Goal: Task Accomplishment & Management: Use online tool/utility

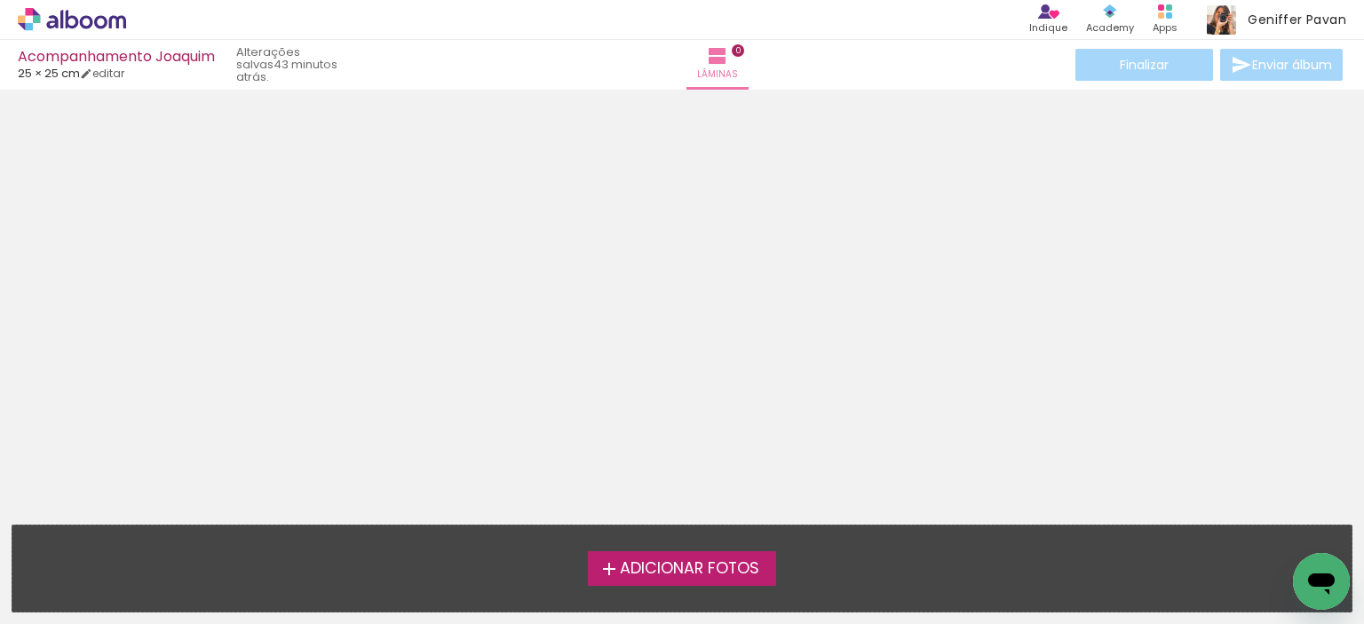
click at [696, 563] on span "Adicionar Fotos" at bounding box center [689, 569] width 139 height 16
click at [0, 0] on input "file" at bounding box center [0, 0] width 0 height 0
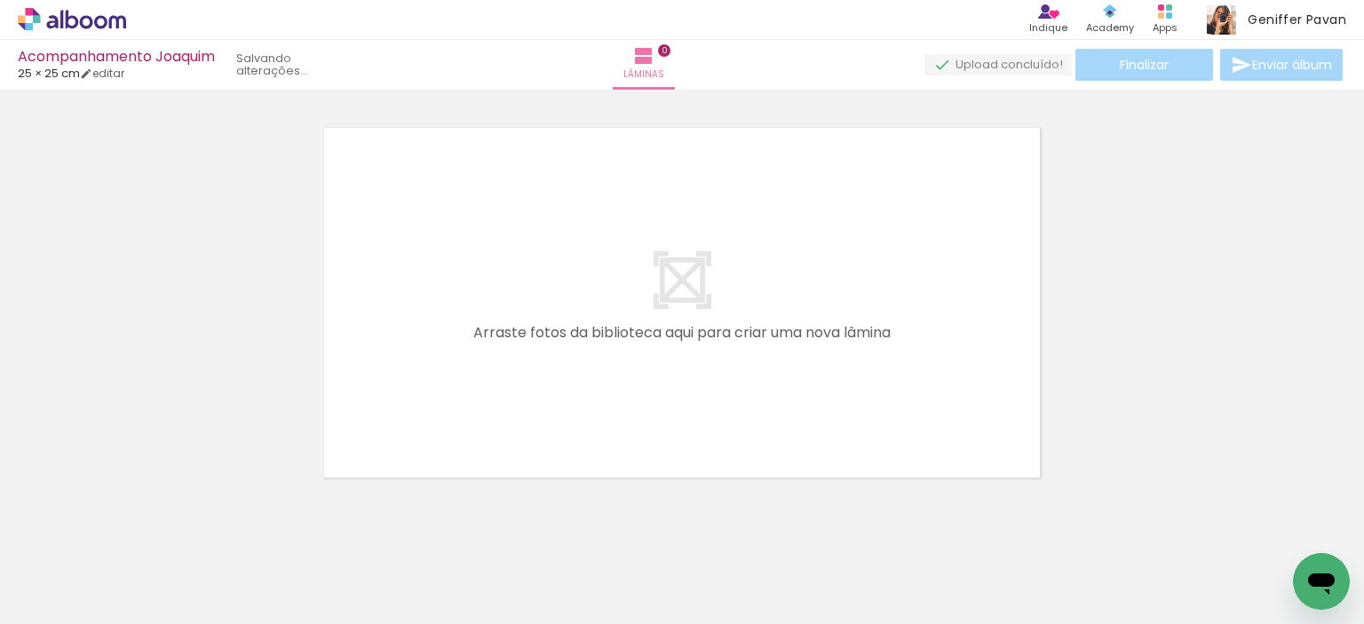
scroll to position [22, 0]
click at [32, 592] on iron-icon at bounding box center [25, 600] width 21 height 21
click at [0, 0] on input "file" at bounding box center [0, 0] width 0 height 0
click at [55, 591] on span "Adicionar Fotos" at bounding box center [62, 601] width 53 height 20
click at [0, 0] on input "file" at bounding box center [0, 0] width 0 height 0
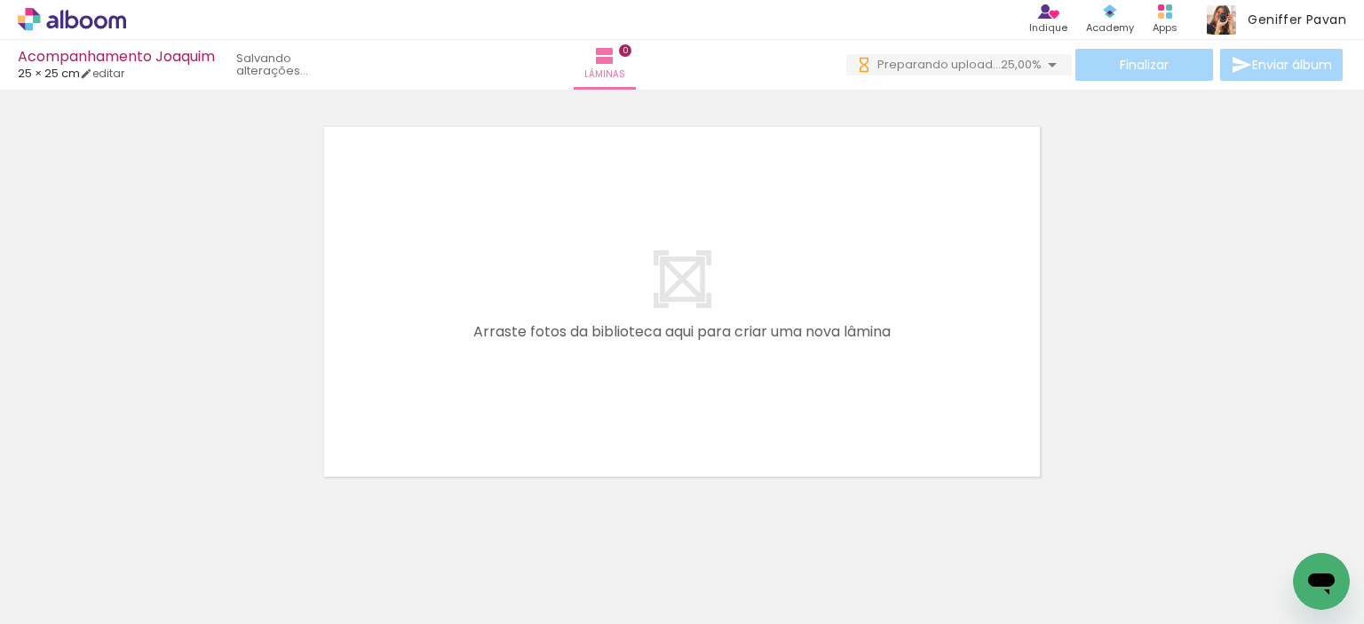
click at [74, 597] on span "Adicionar Fotos" at bounding box center [62, 601] width 53 height 20
click at [0, 0] on input "file" at bounding box center [0, 0] width 0 height 0
click at [65, 592] on span "Adicionar Fotos" at bounding box center [62, 601] width 53 height 20
click at [0, 0] on input "file" at bounding box center [0, 0] width 0 height 0
click at [64, 597] on span "Adicionar Fotos" at bounding box center [62, 601] width 53 height 20
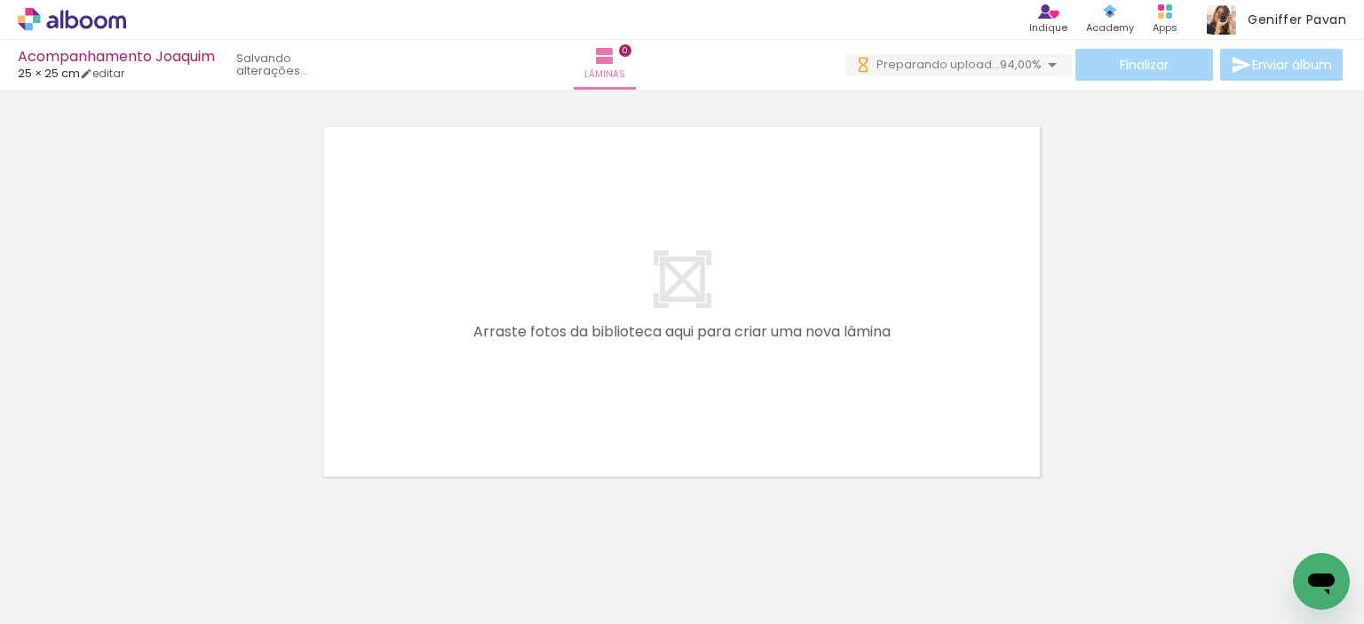
click at [0, 0] on input "file" at bounding box center [0, 0] width 0 height 0
click at [67, 593] on span "Adicionar Fotos" at bounding box center [62, 601] width 53 height 20
click at [0, 0] on input "file" at bounding box center [0, 0] width 0 height 0
click at [73, 607] on span "Adicionar Fotos" at bounding box center [62, 601] width 53 height 20
click at [0, 0] on input "file" at bounding box center [0, 0] width 0 height 0
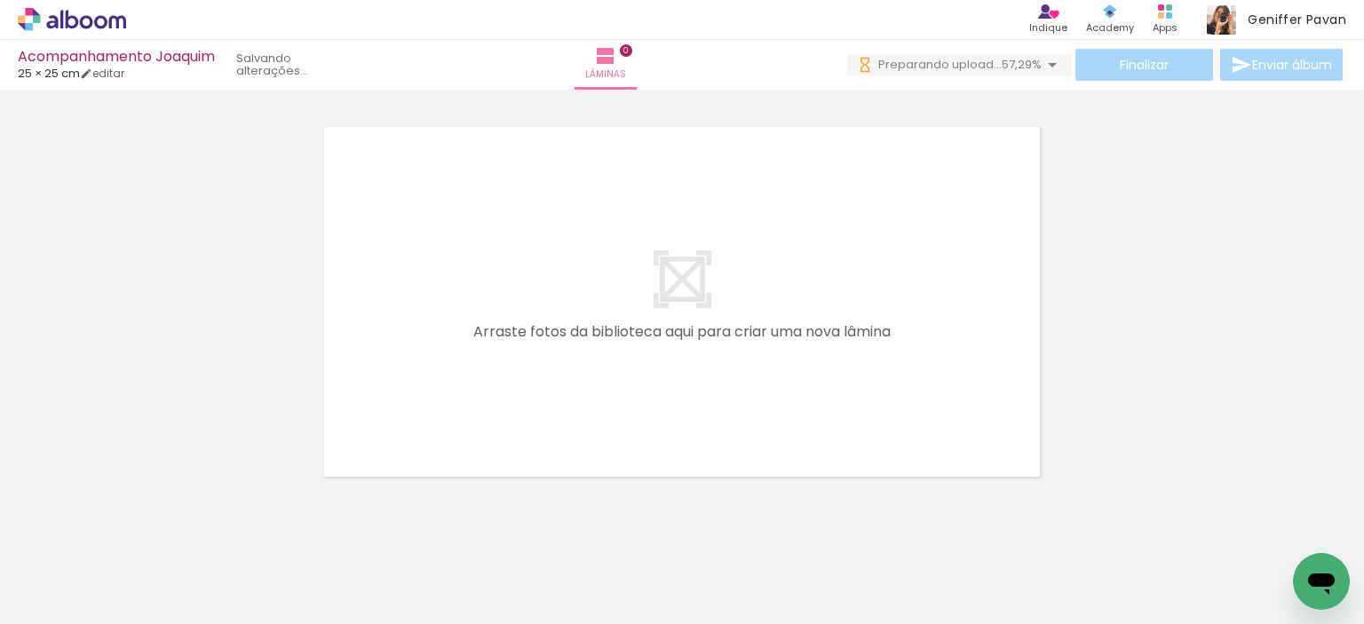
click at [52, 596] on span "Adicionar Fotos" at bounding box center [62, 601] width 53 height 20
click at [0, 0] on input "file" at bounding box center [0, 0] width 0 height 0
click at [74, 607] on span "Adicionar Fotos" at bounding box center [62, 601] width 53 height 20
click at [0, 0] on input "file" at bounding box center [0, 0] width 0 height 0
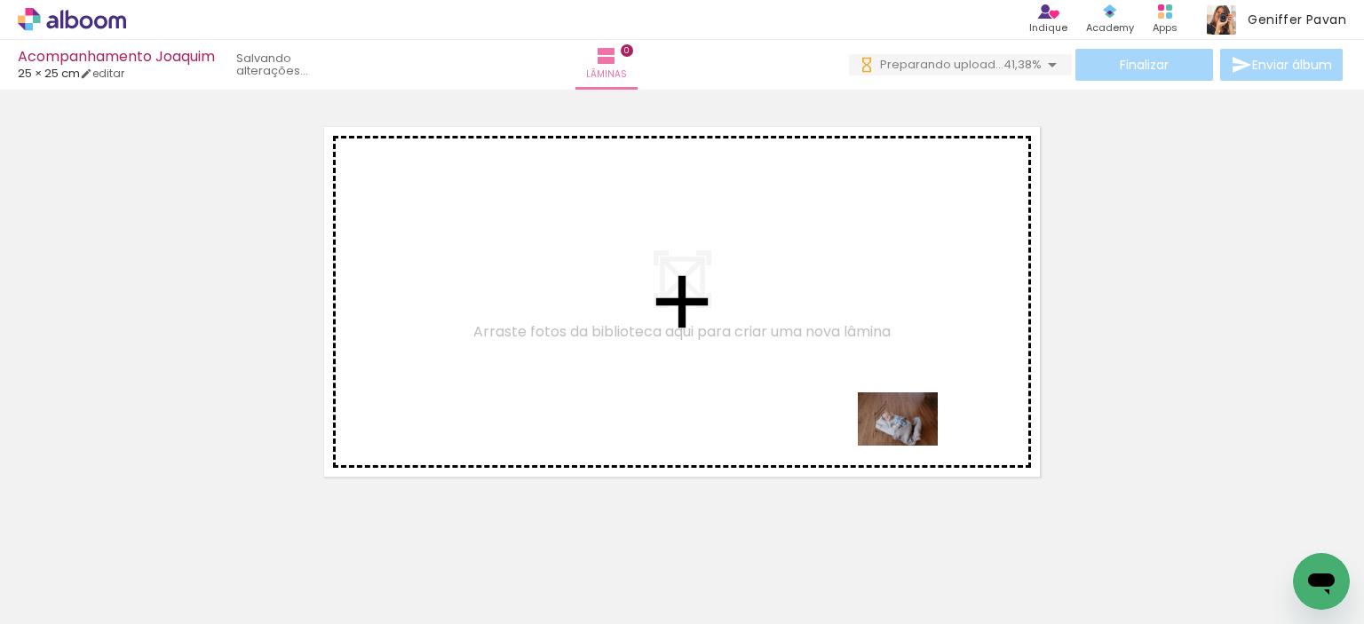
drag, startPoint x: 980, startPoint y: 546, endPoint x: 896, endPoint y: 425, distance: 147.3
click at [896, 425] on quentale-workspace at bounding box center [682, 312] width 1364 height 624
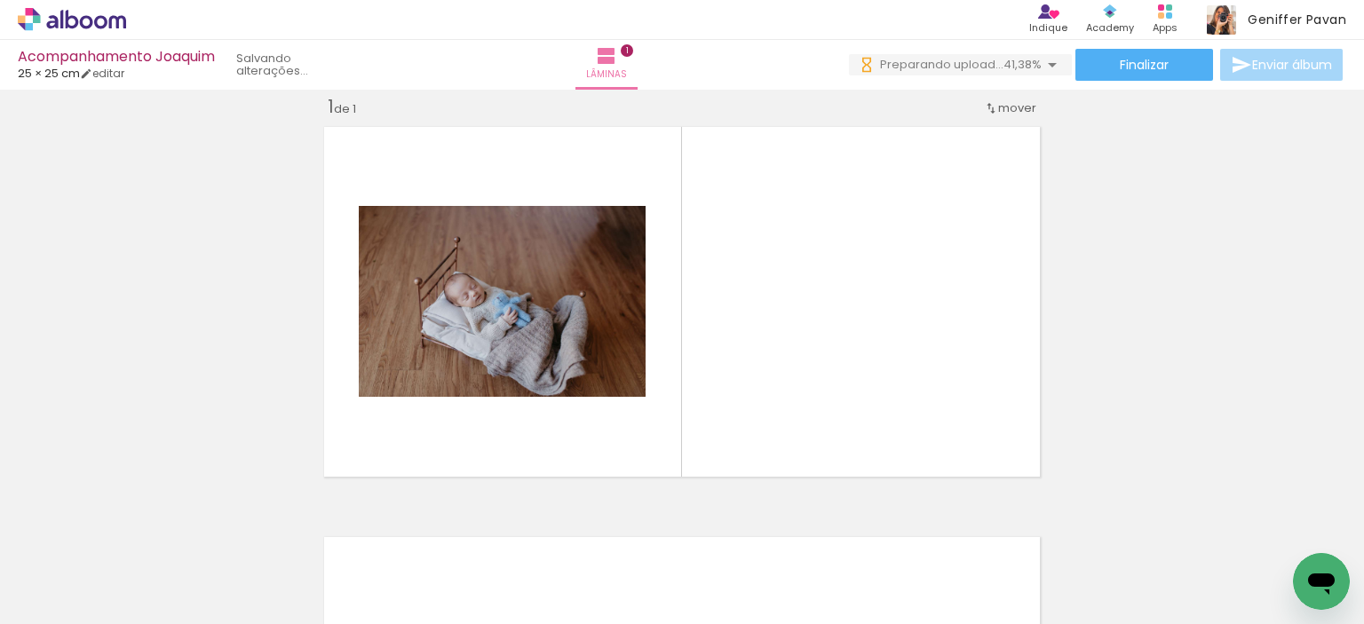
click at [68, 572] on input "Todas as fotos" at bounding box center [49, 570] width 67 height 15
click at [0, 0] on slot "Não utilizadas" at bounding box center [0, 0] width 0 height 0
type input "Não utilizadas"
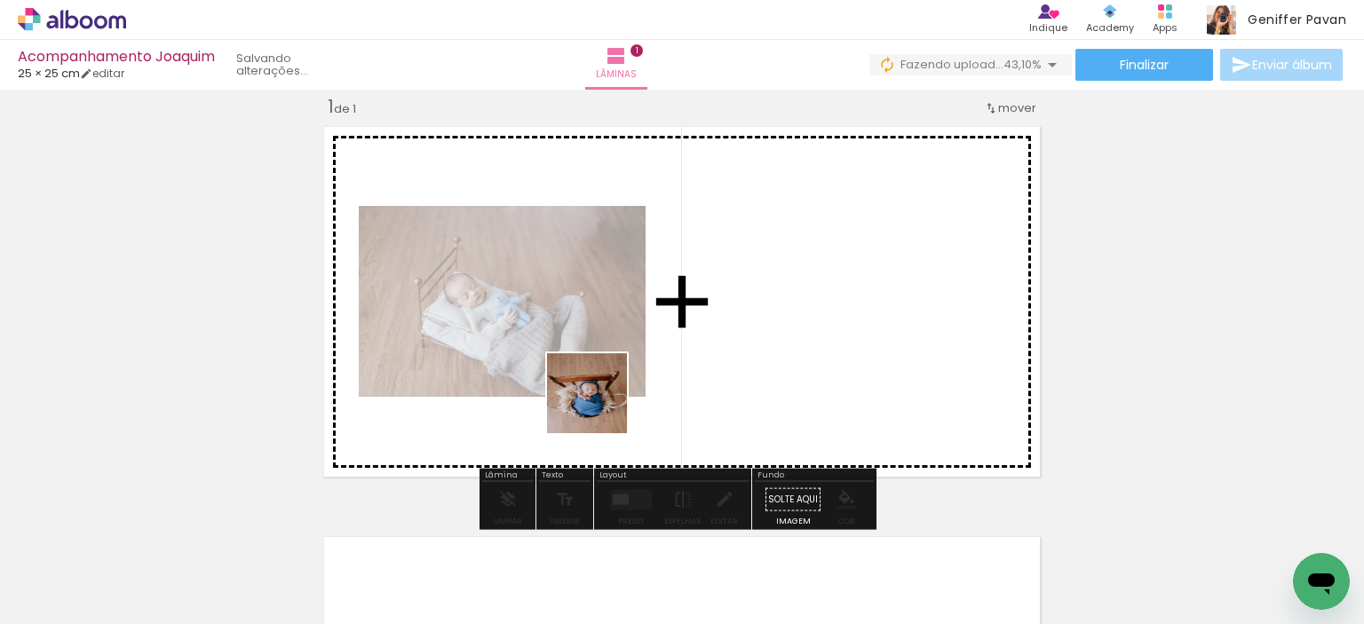
drag, startPoint x: 537, startPoint y: 560, endPoint x: 600, endPoint y: 406, distance: 166.9
click at [600, 406] on quentale-workspace at bounding box center [682, 312] width 1364 height 624
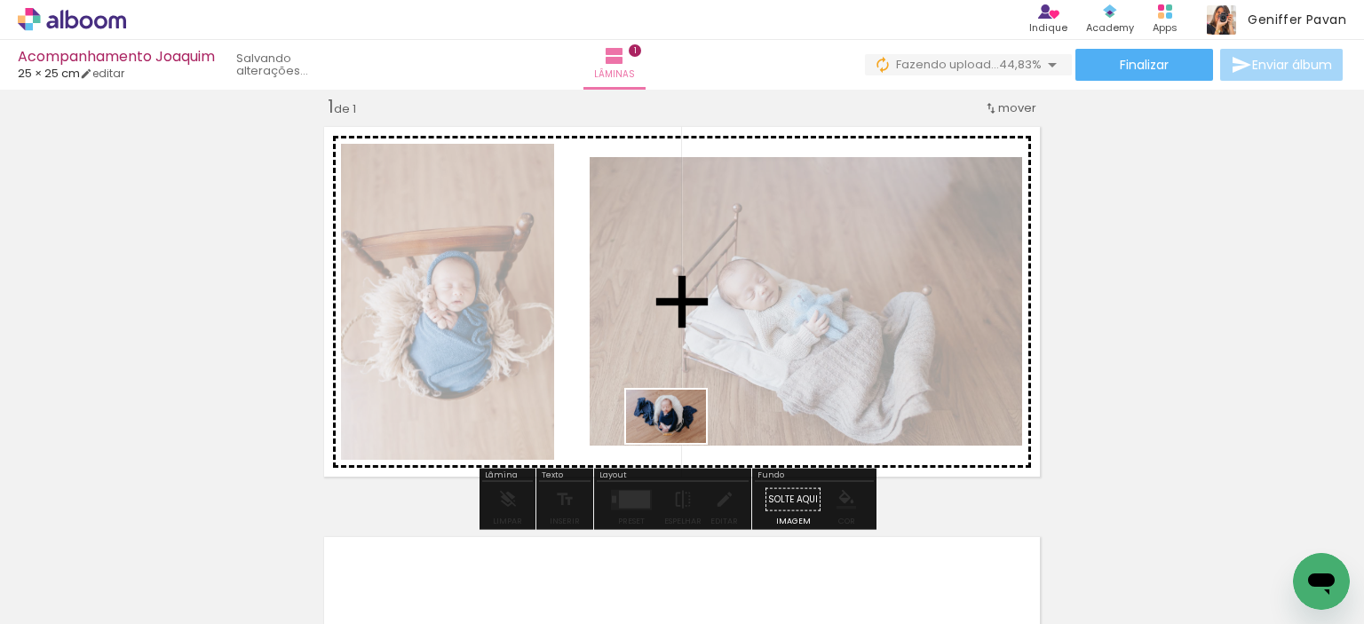
drag, startPoint x: 665, startPoint y: 578, endPoint x: 679, endPoint y: 443, distance: 135.7
click at [679, 443] on quentale-workspace at bounding box center [682, 312] width 1364 height 624
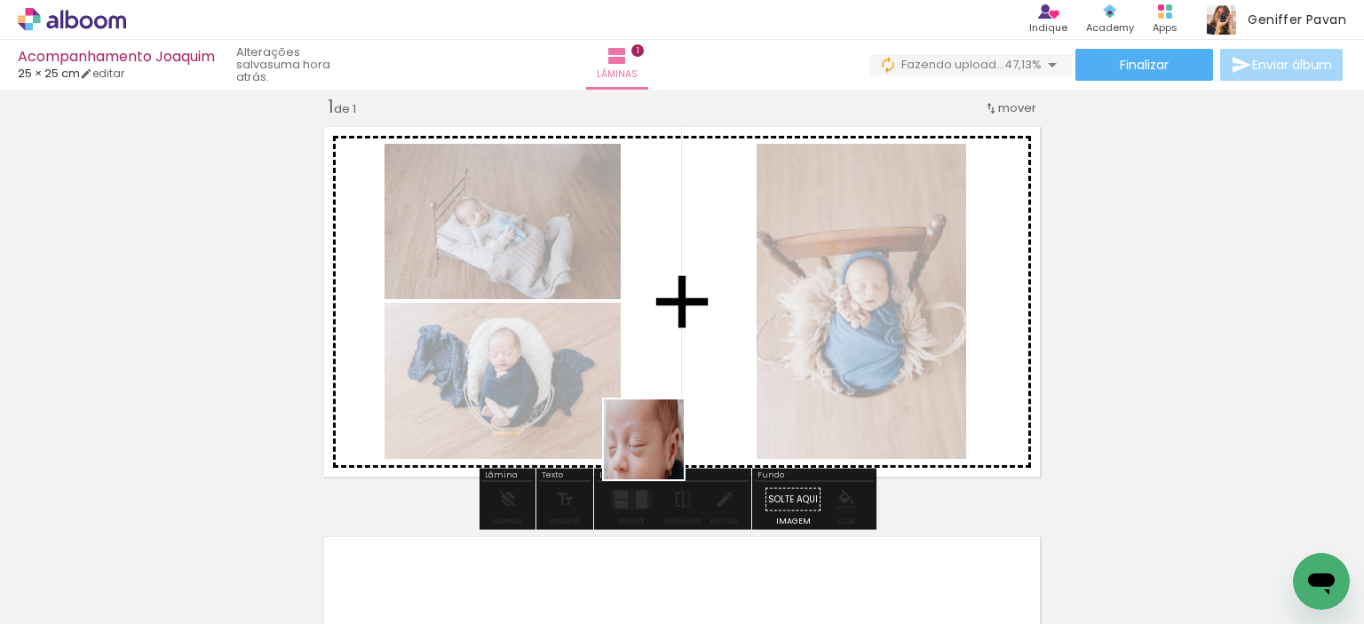
drag, startPoint x: 639, startPoint y: 560, endPoint x: 659, endPoint y: 448, distance: 113.6
click at [659, 448] on quentale-workspace at bounding box center [682, 312] width 1364 height 624
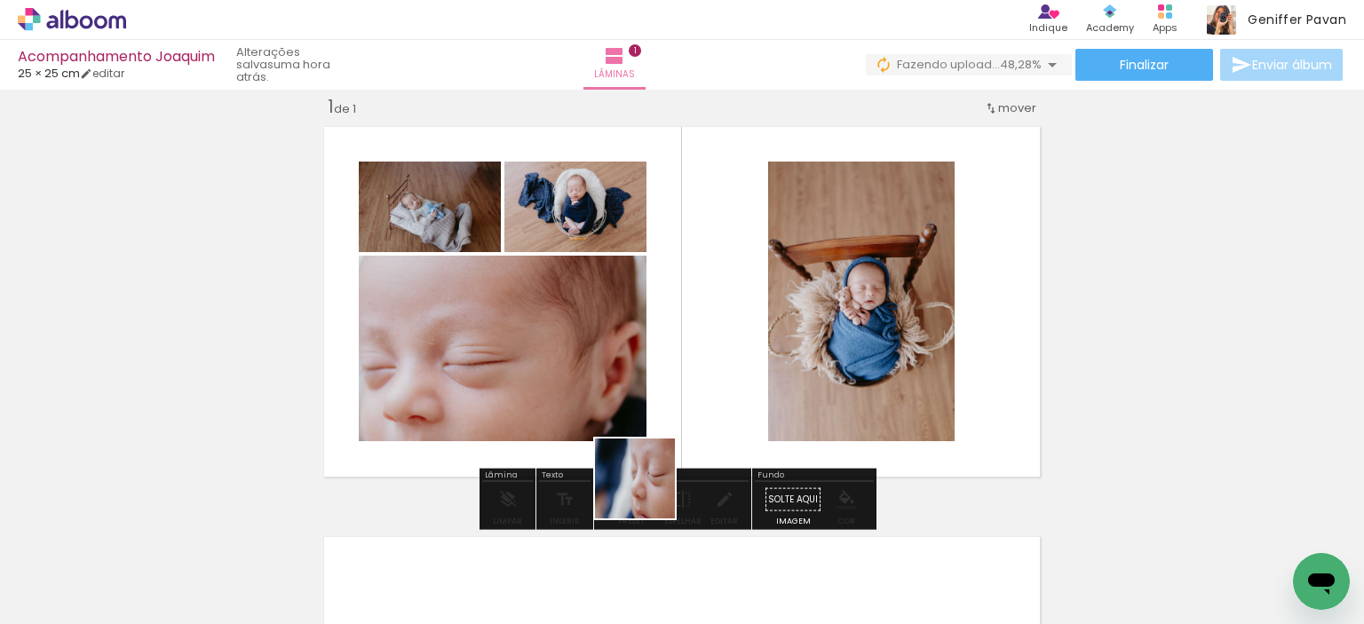
drag, startPoint x: 636, startPoint y: 558, endPoint x: 679, endPoint y: 415, distance: 149.2
click at [679, 415] on quentale-workspace at bounding box center [682, 312] width 1364 height 624
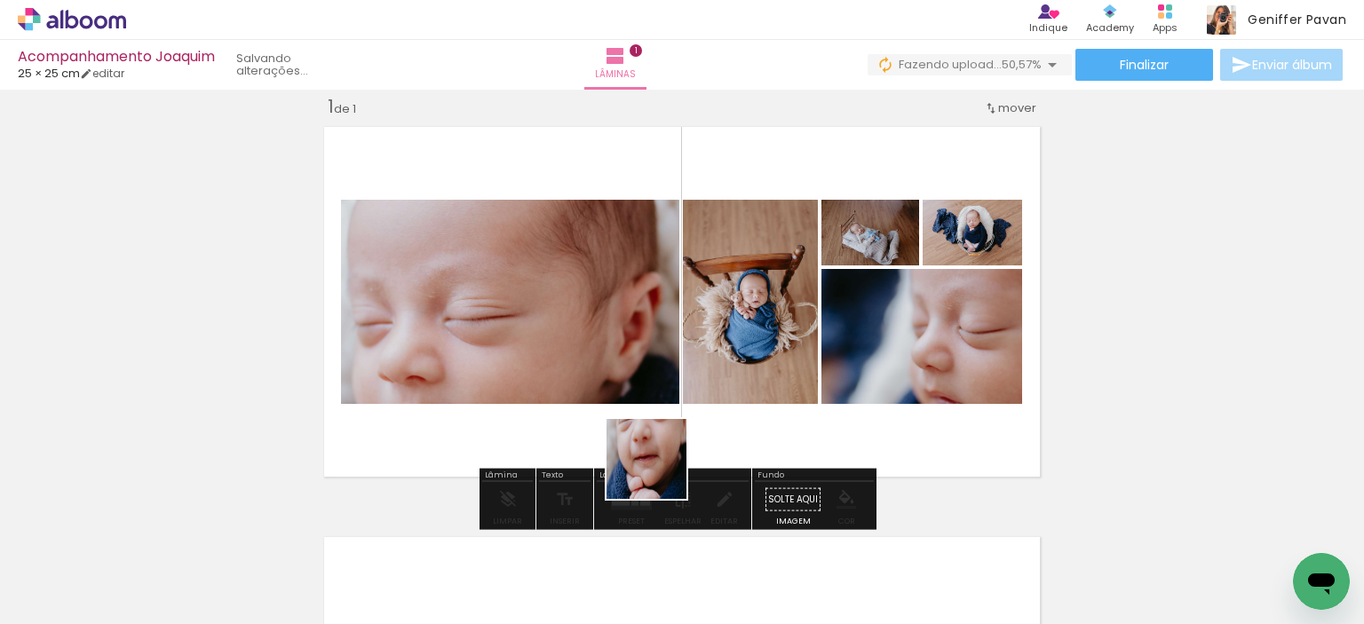
drag, startPoint x: 636, startPoint y: 559, endPoint x: 665, endPoint y: 441, distance: 121.7
click at [665, 441] on quentale-workspace at bounding box center [682, 312] width 1364 height 624
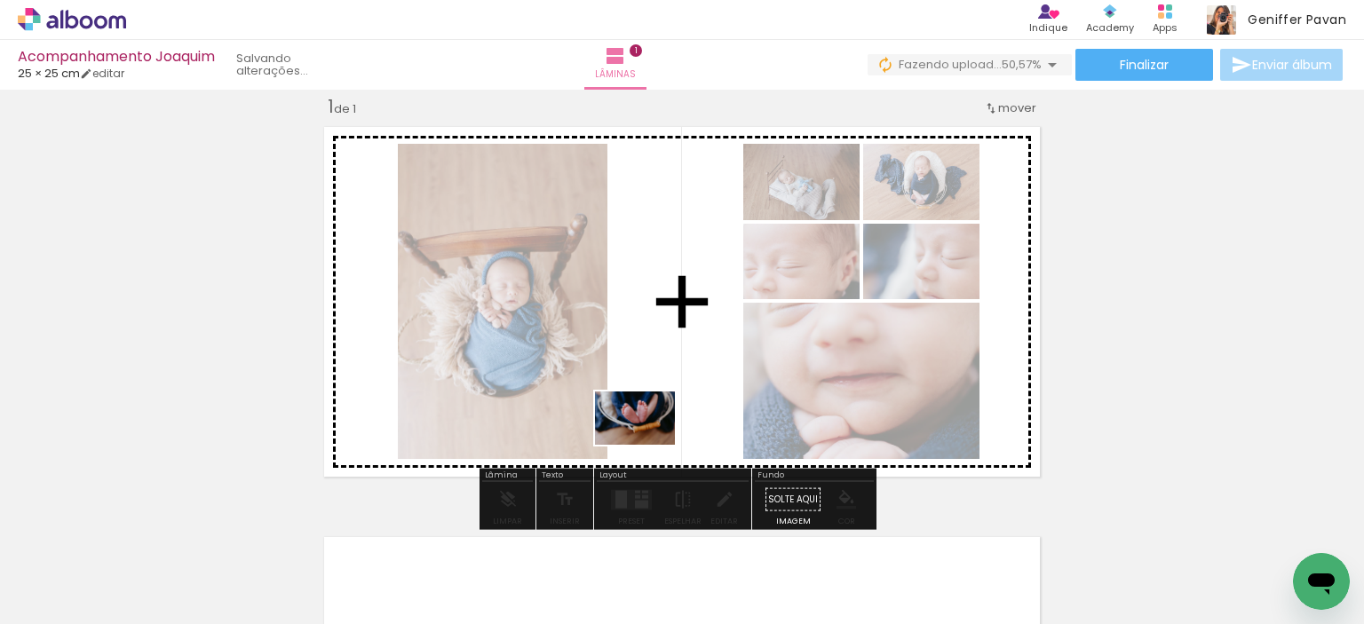
drag, startPoint x: 631, startPoint y: 560, endPoint x: 650, endPoint y: 436, distance: 125.7
click at [650, 436] on quentale-workspace at bounding box center [682, 312] width 1364 height 624
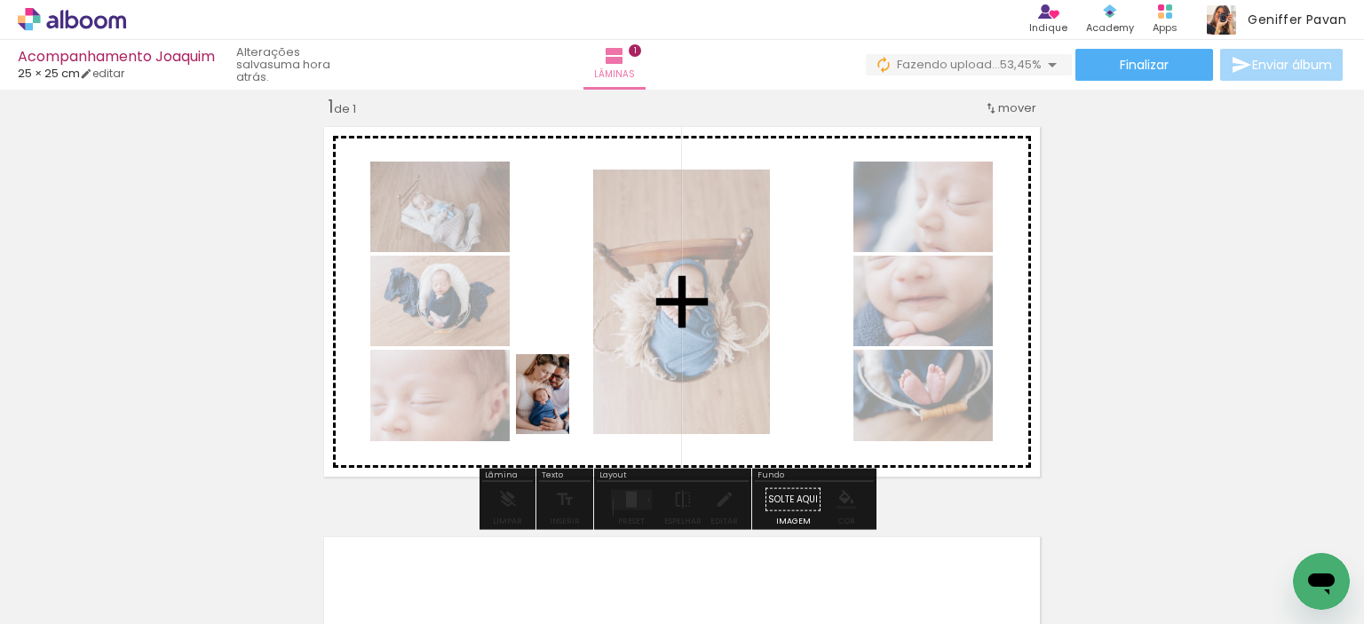
drag, startPoint x: 533, startPoint y: 556, endPoint x: 569, endPoint y: 406, distance: 154.4
click at [569, 406] on quentale-workspace at bounding box center [682, 312] width 1364 height 624
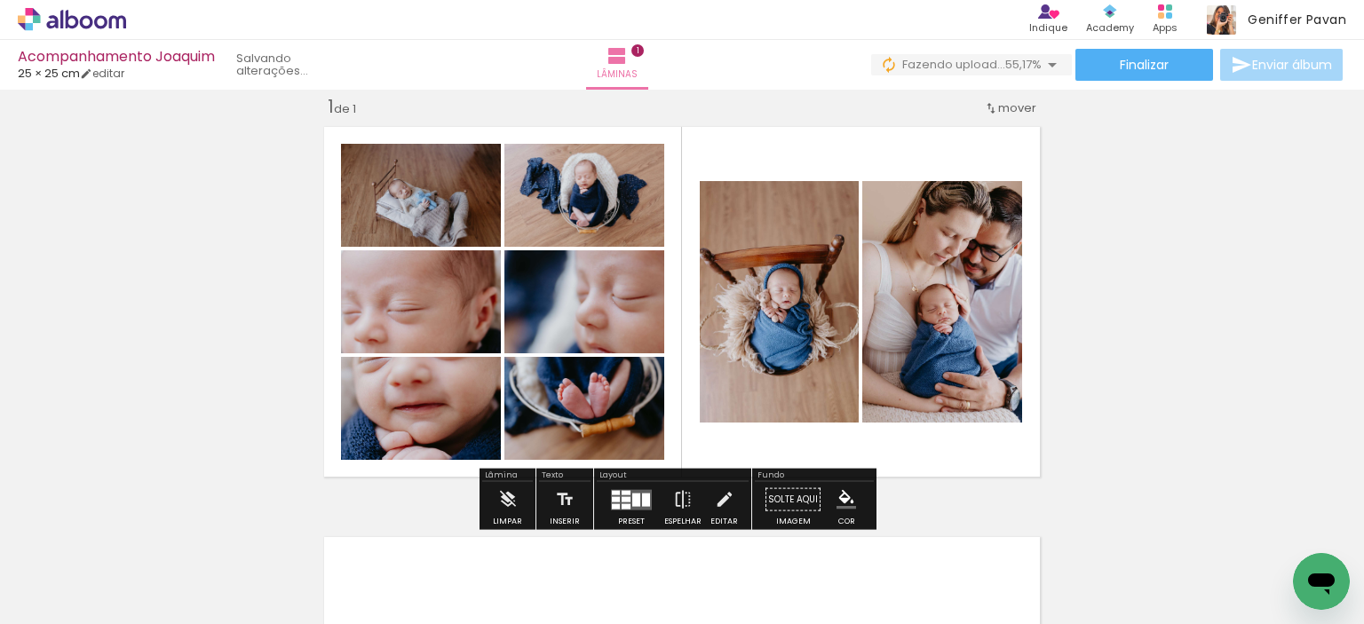
scroll to position [0, 0]
click at [679, 488] on iron-icon at bounding box center [683, 500] width 20 height 36
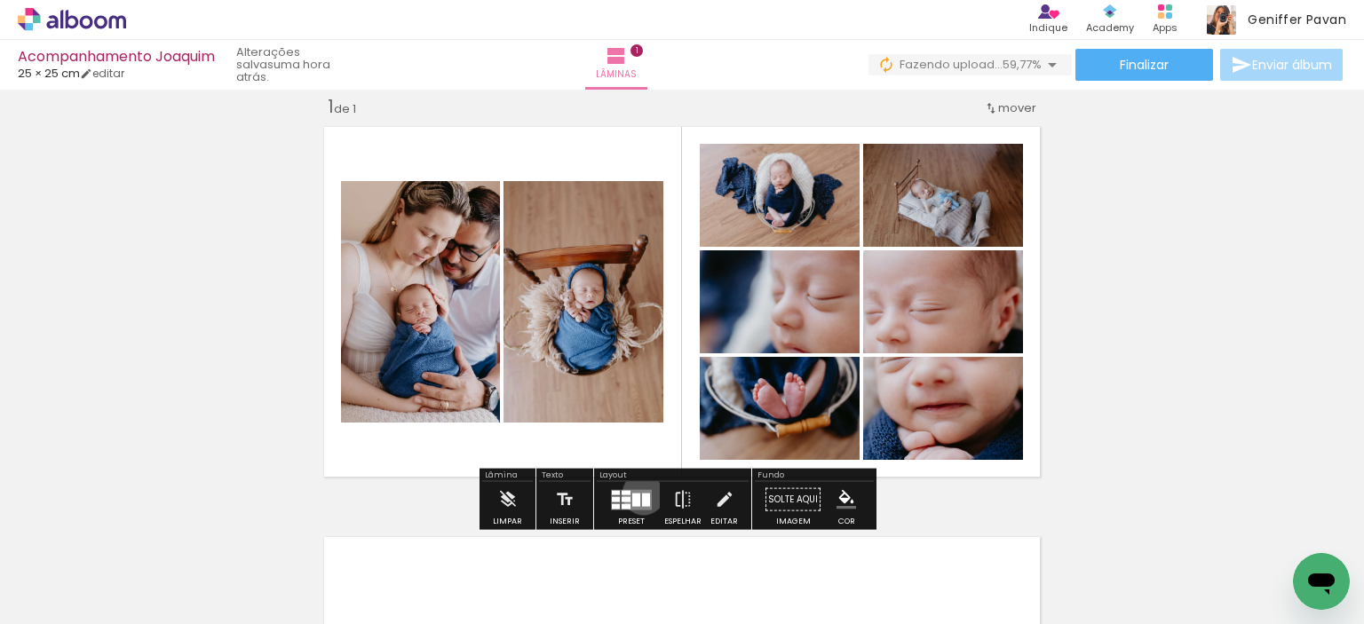
click at [642, 493] on div at bounding box center [646, 499] width 8 height 13
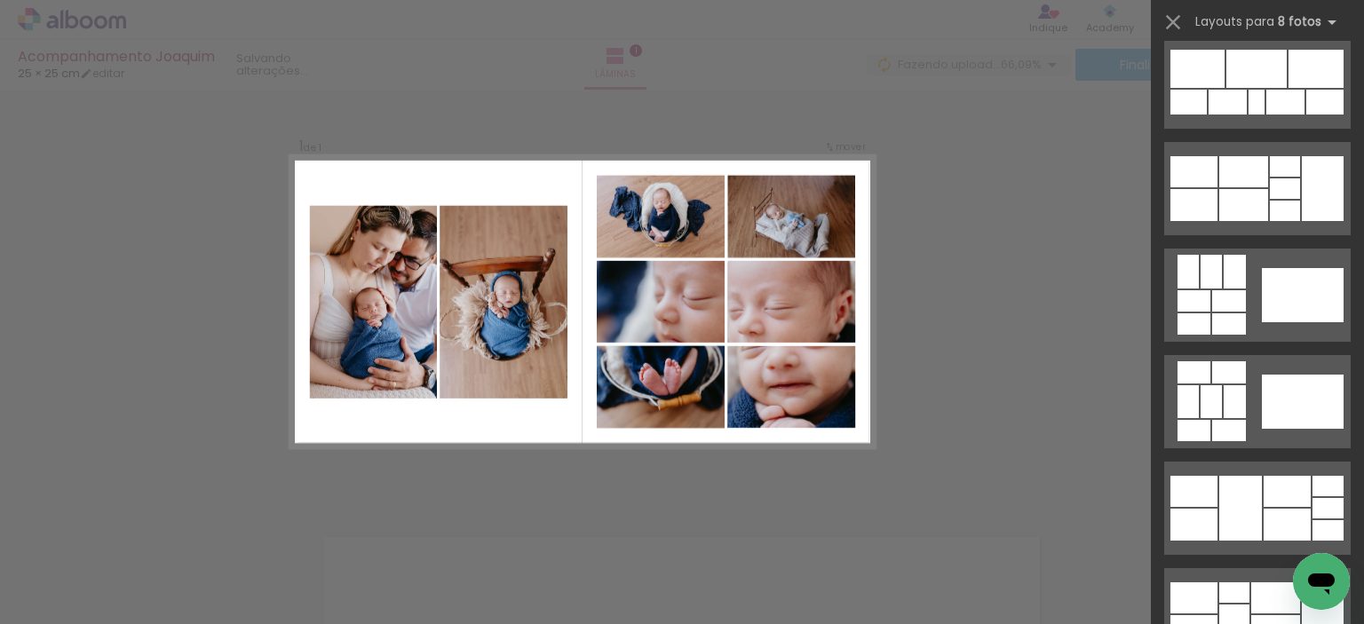
scroll to position [377, 0]
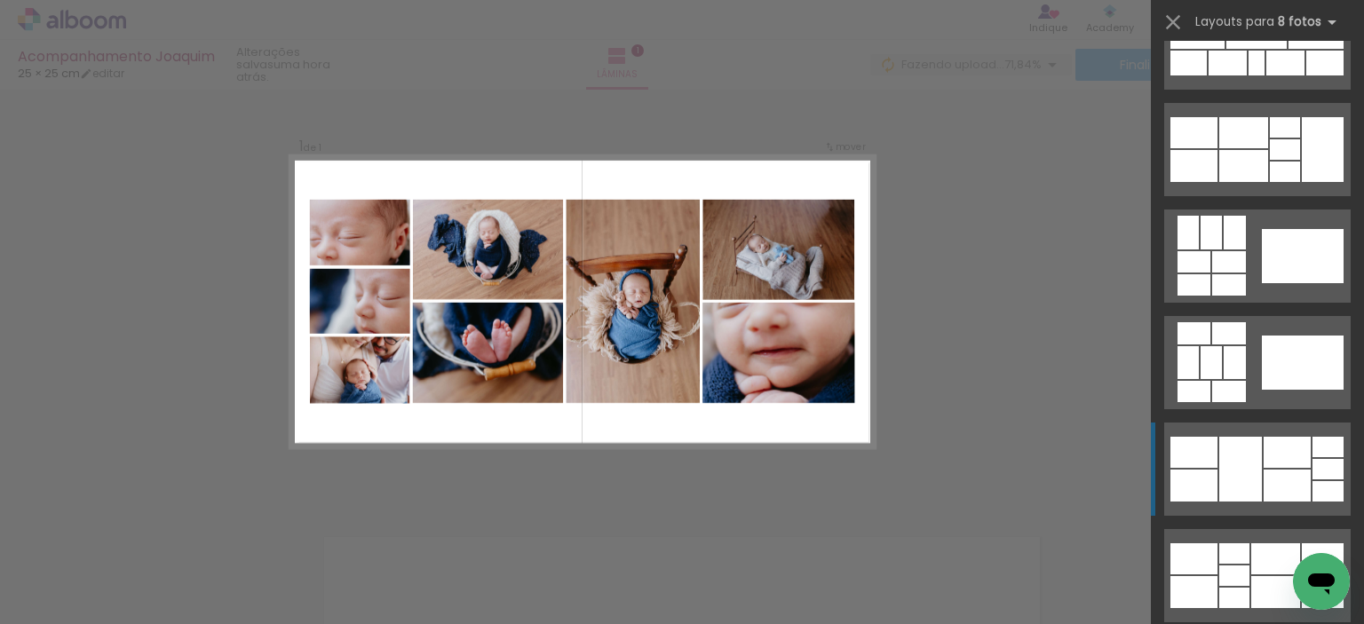
click at [1227, 472] on div at bounding box center [1240, 469] width 43 height 65
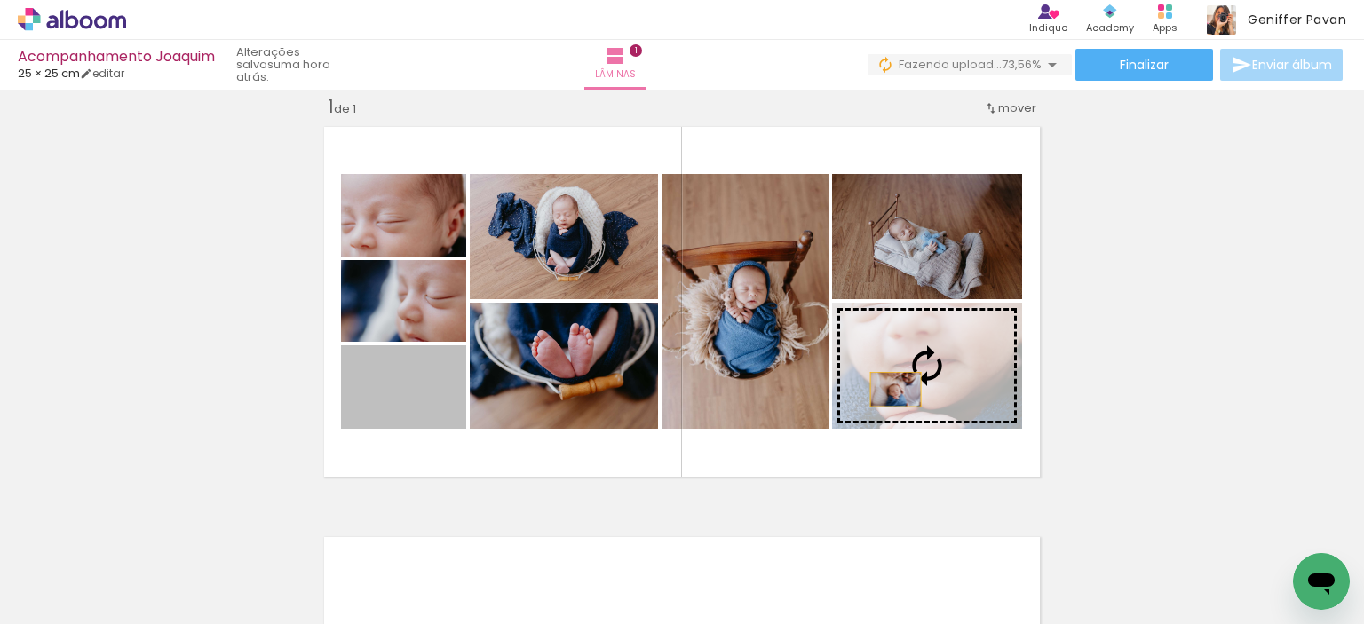
drag, startPoint x: 441, startPoint y: 404, endPoint x: 924, endPoint y: 389, distance: 482.5
click at [0, 0] on slot at bounding box center [0, 0] width 0 height 0
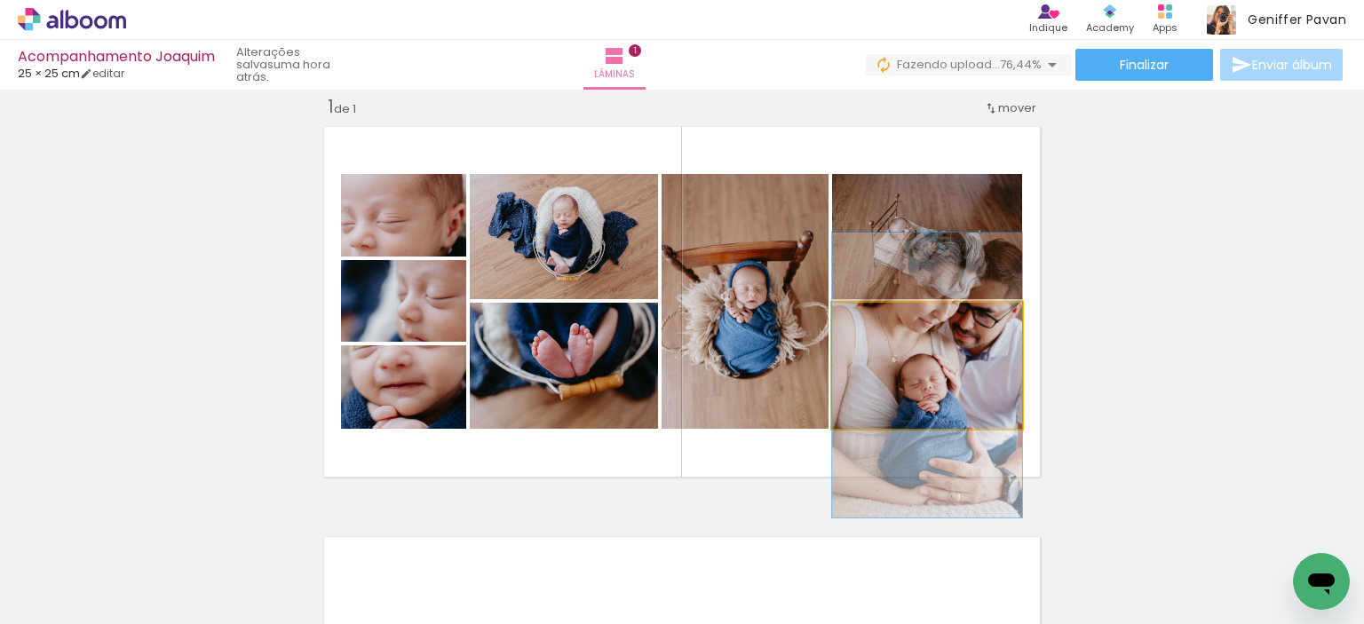
drag, startPoint x: 958, startPoint y: 353, endPoint x: 956, endPoint y: 363, distance: 9.9
click at [956, 363] on quentale-photo at bounding box center [927, 366] width 190 height 126
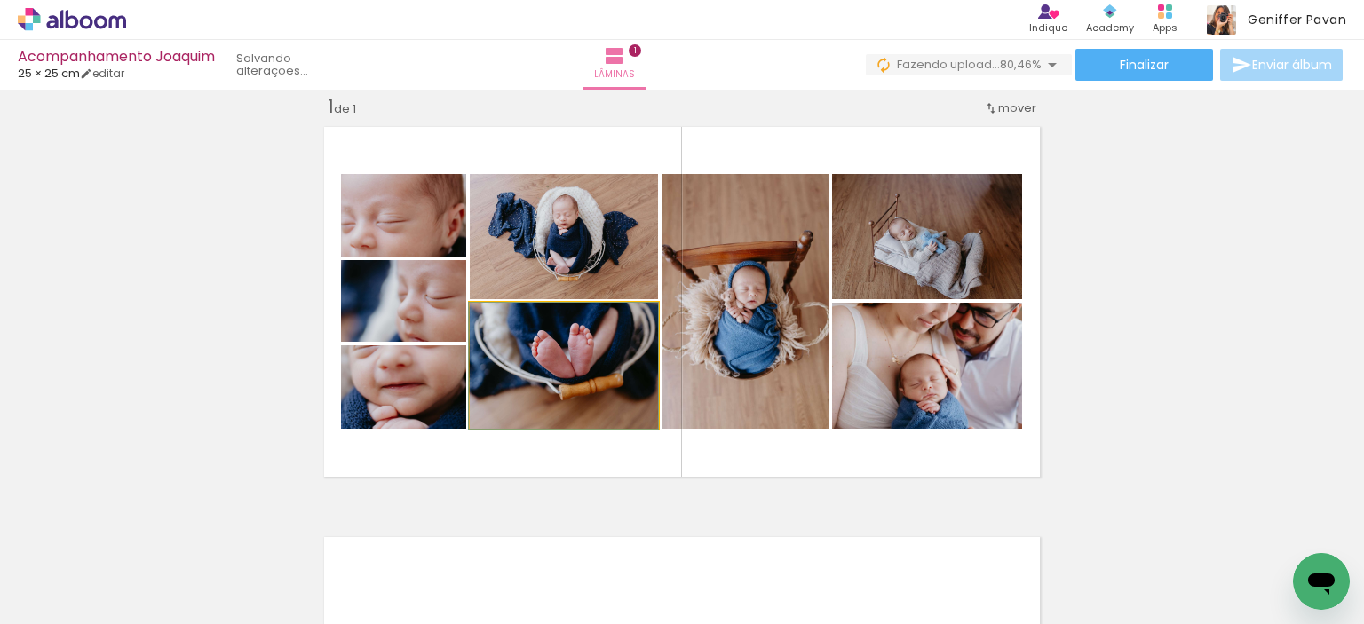
click at [542, 371] on quentale-photo at bounding box center [564, 366] width 188 height 126
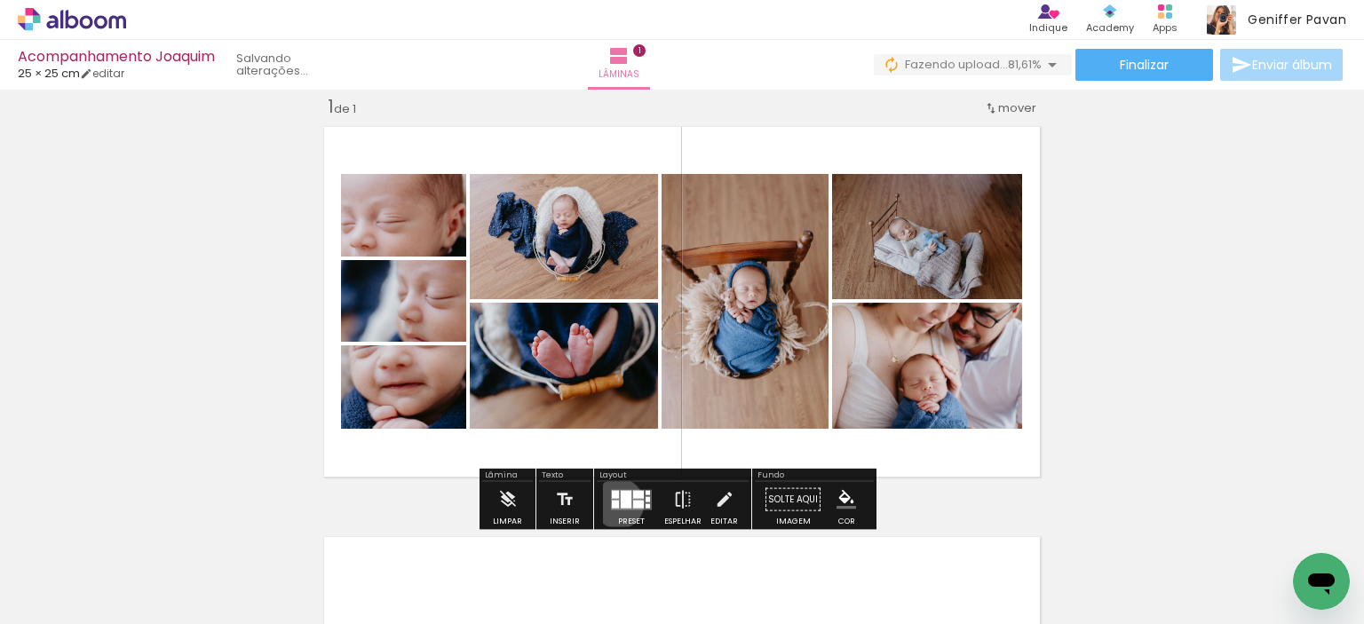
click at [615, 503] on div at bounding box center [615, 504] width 7 height 8
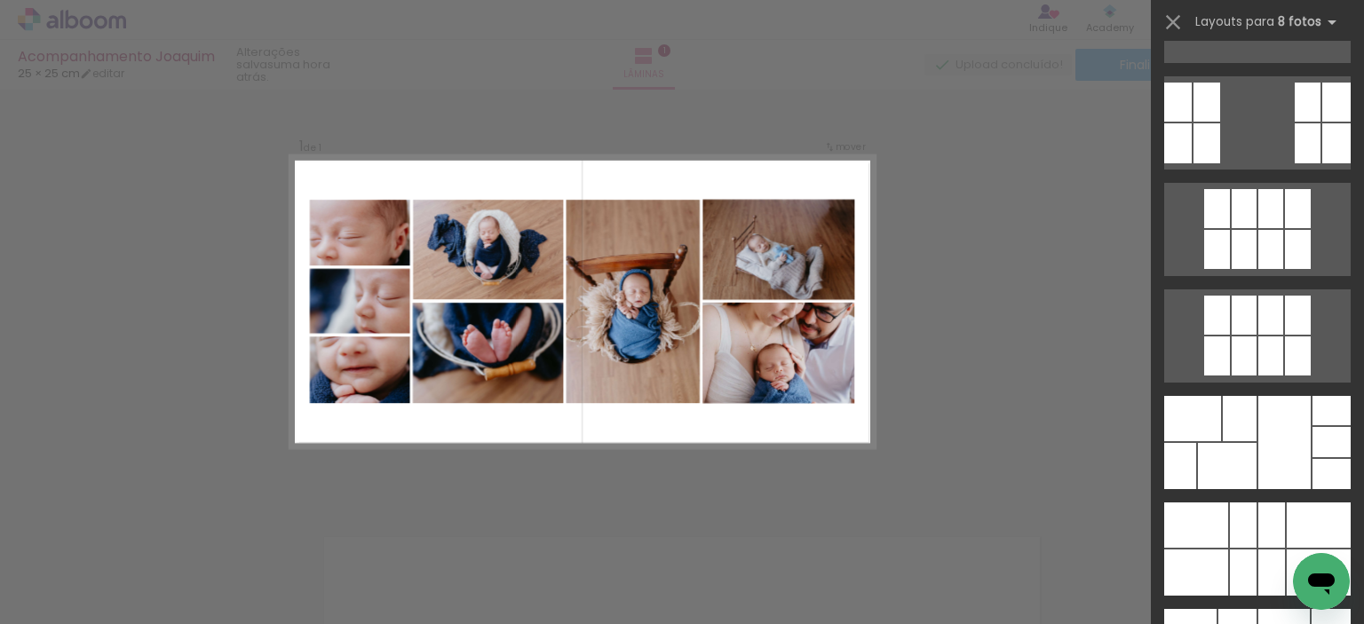
scroll to position [8623, 0]
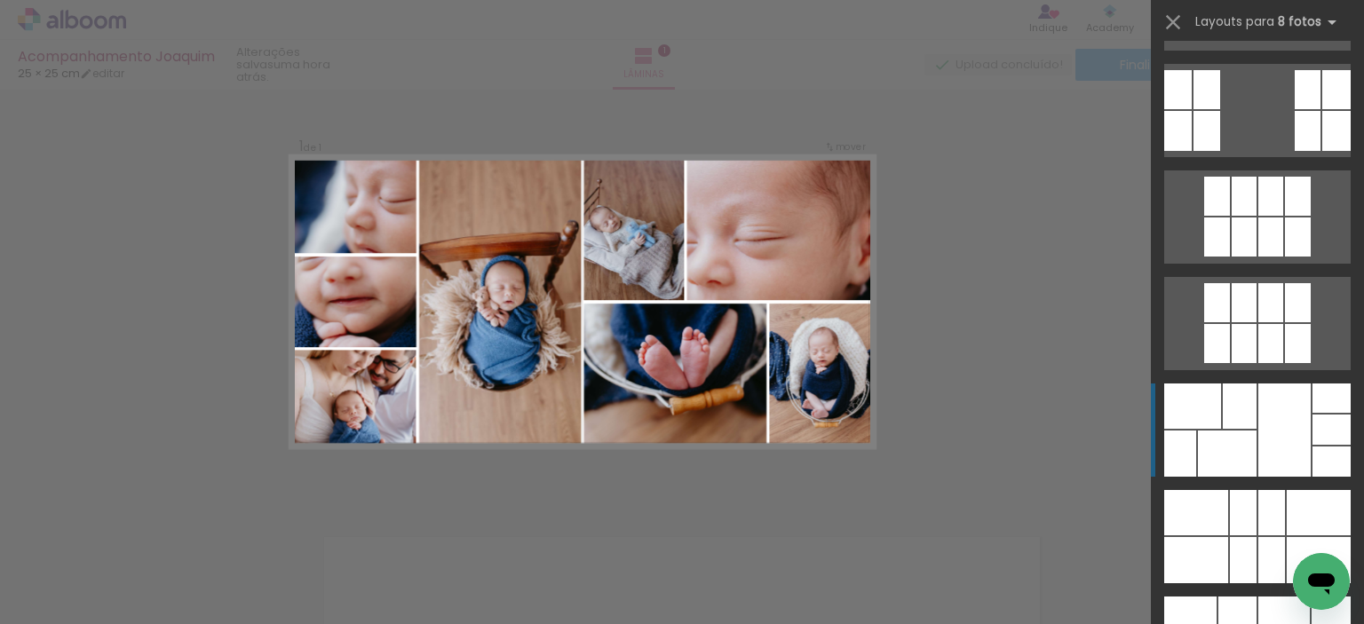
click at [1290, 415] on div at bounding box center [1284, 430] width 52 height 93
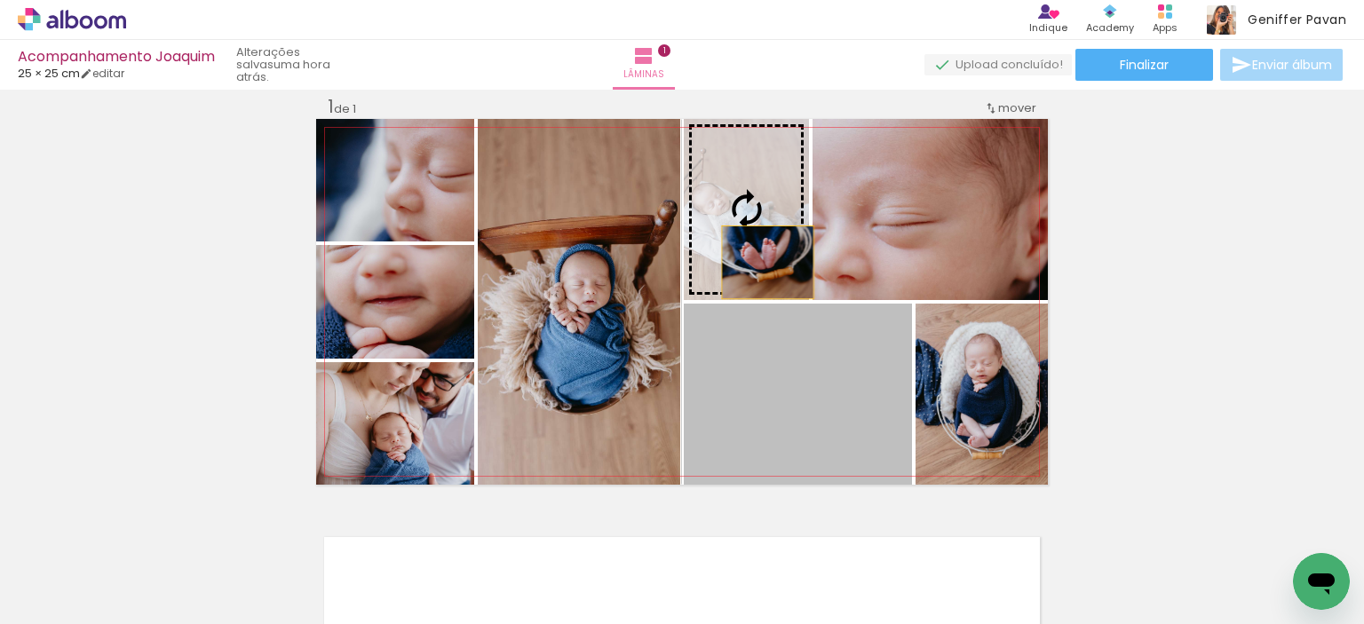
drag, startPoint x: 849, startPoint y: 401, endPoint x: 763, endPoint y: 248, distance: 176.1
click at [0, 0] on slot at bounding box center [0, 0] width 0 height 0
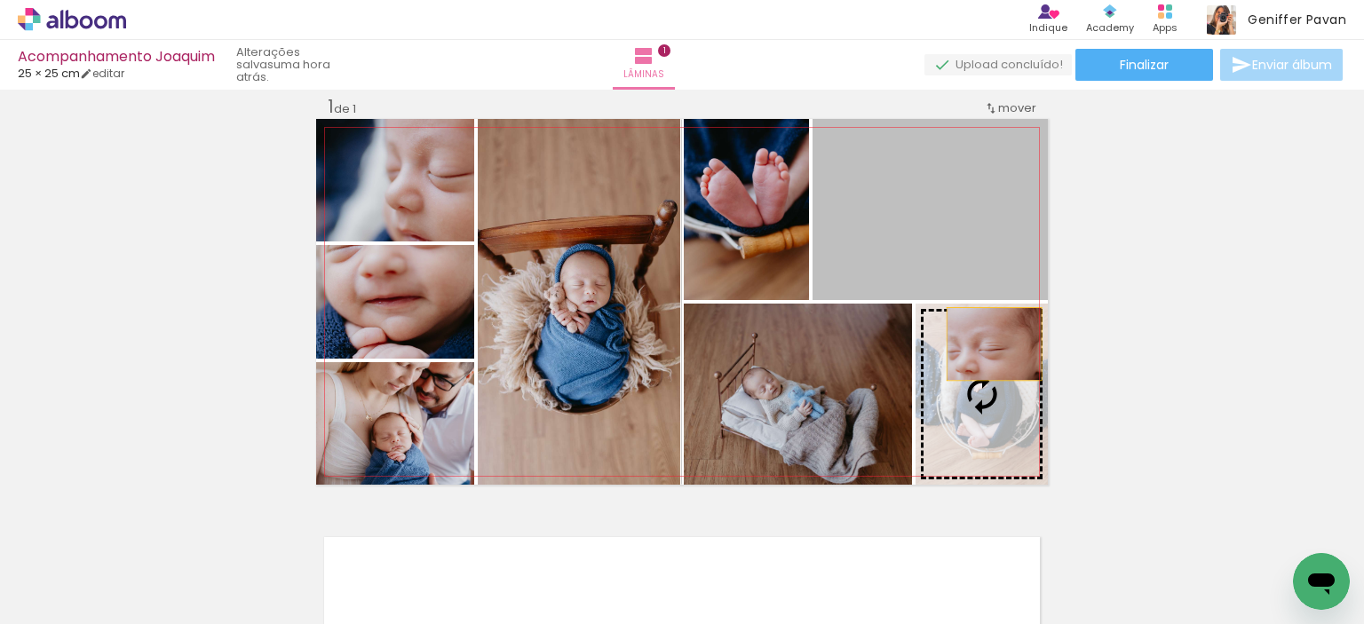
drag, startPoint x: 958, startPoint y: 226, endPoint x: 988, endPoint y: 344, distance: 120.8
click at [0, 0] on slot at bounding box center [0, 0] width 0 height 0
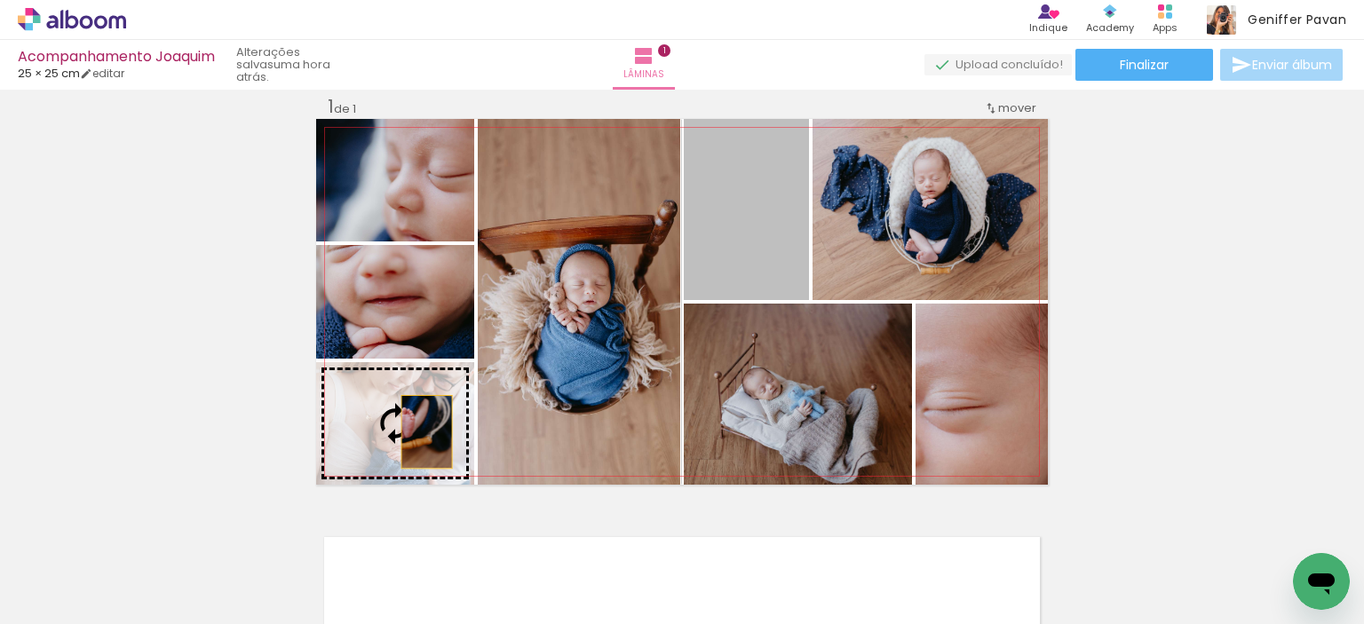
drag, startPoint x: 763, startPoint y: 237, endPoint x: 420, endPoint y: 432, distance: 394.1
click at [0, 0] on slot at bounding box center [0, 0] width 0 height 0
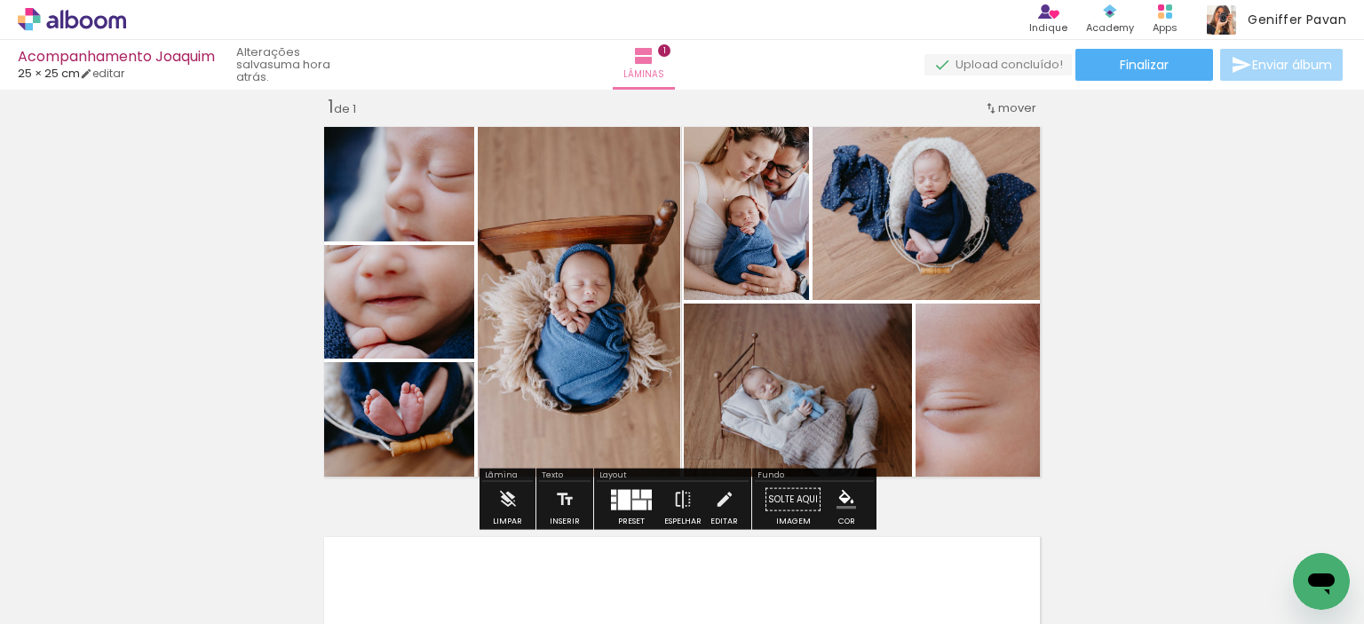
click at [1167, 311] on div "Inserir lâmina 1 de 1" at bounding box center [682, 485] width 1364 height 822
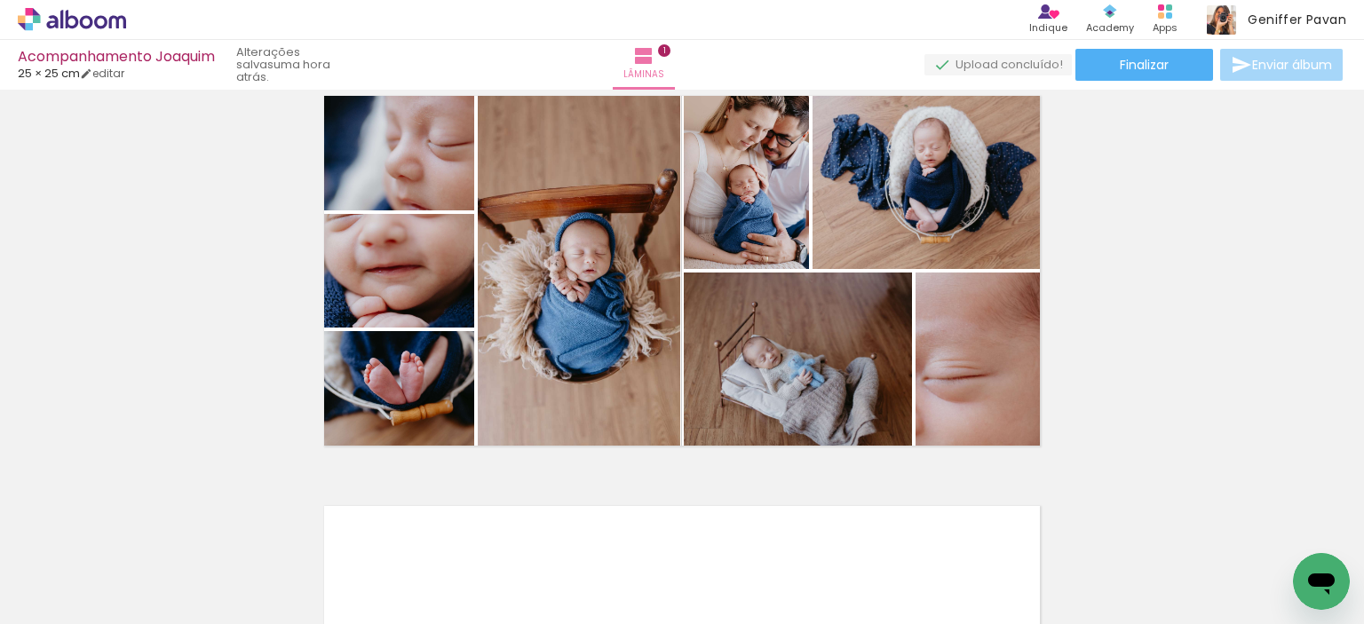
scroll to position [58, 0]
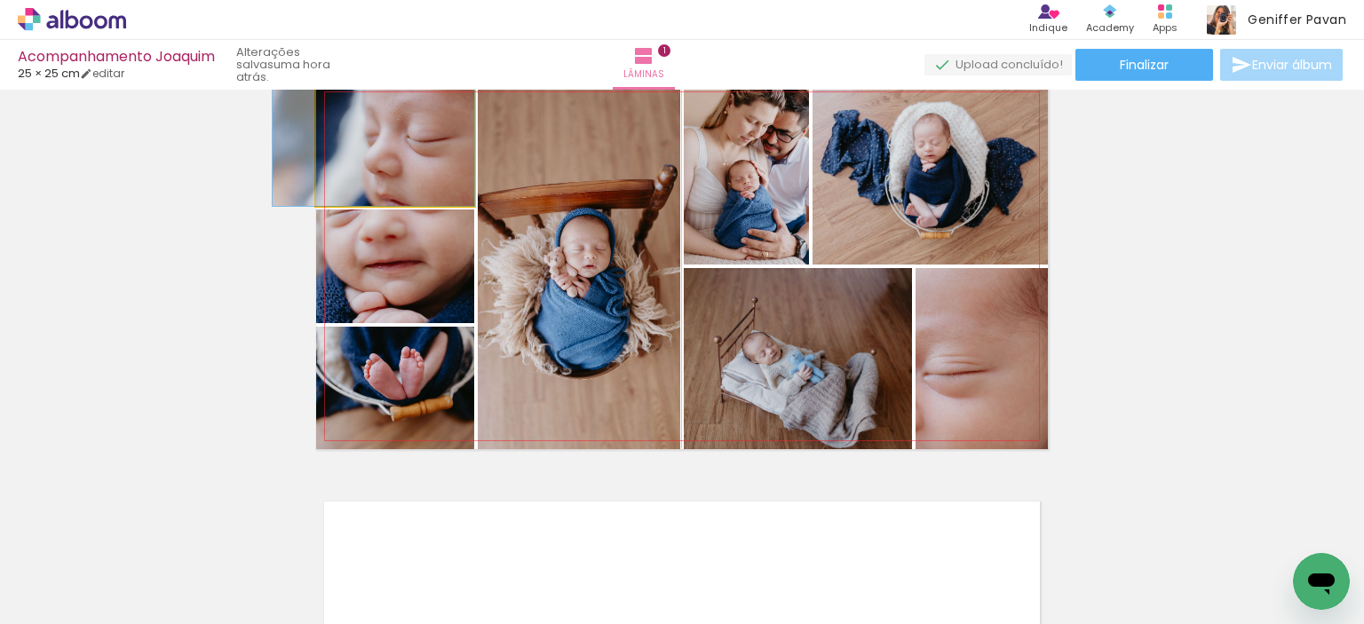
drag, startPoint x: 412, startPoint y: 166, endPoint x: 359, endPoint y: 155, distance: 54.5
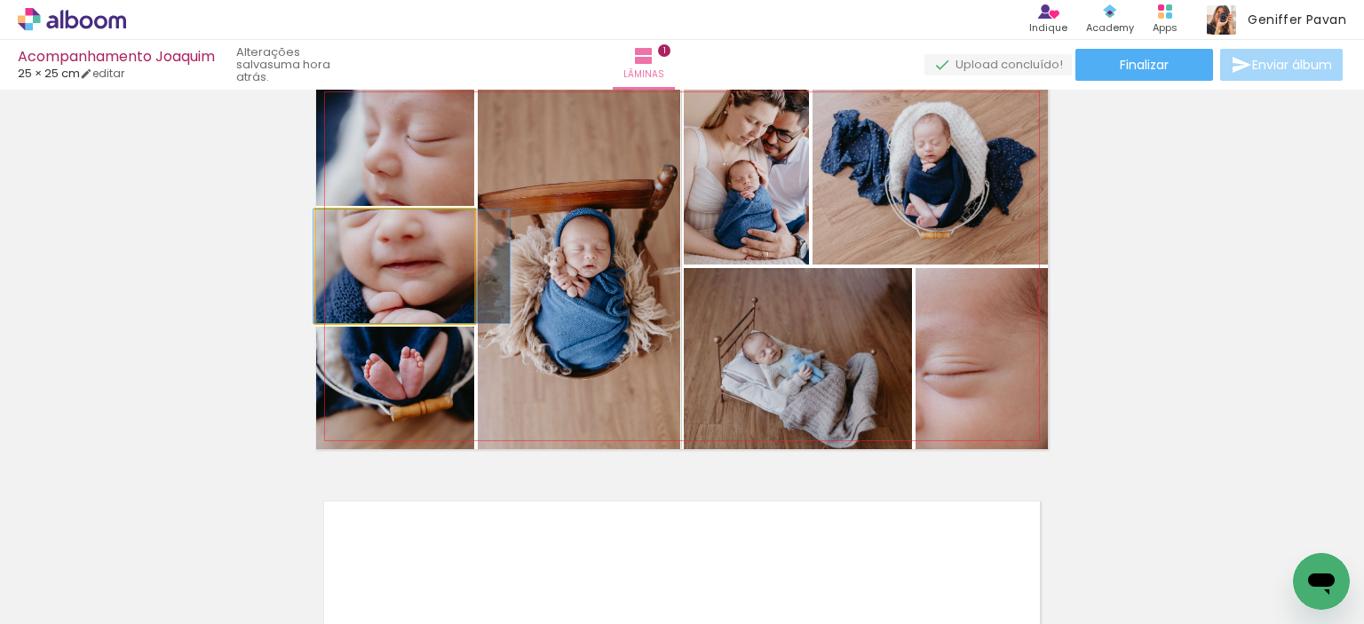
drag, startPoint x: 384, startPoint y: 290, endPoint x: 401, endPoint y: 291, distance: 16.9
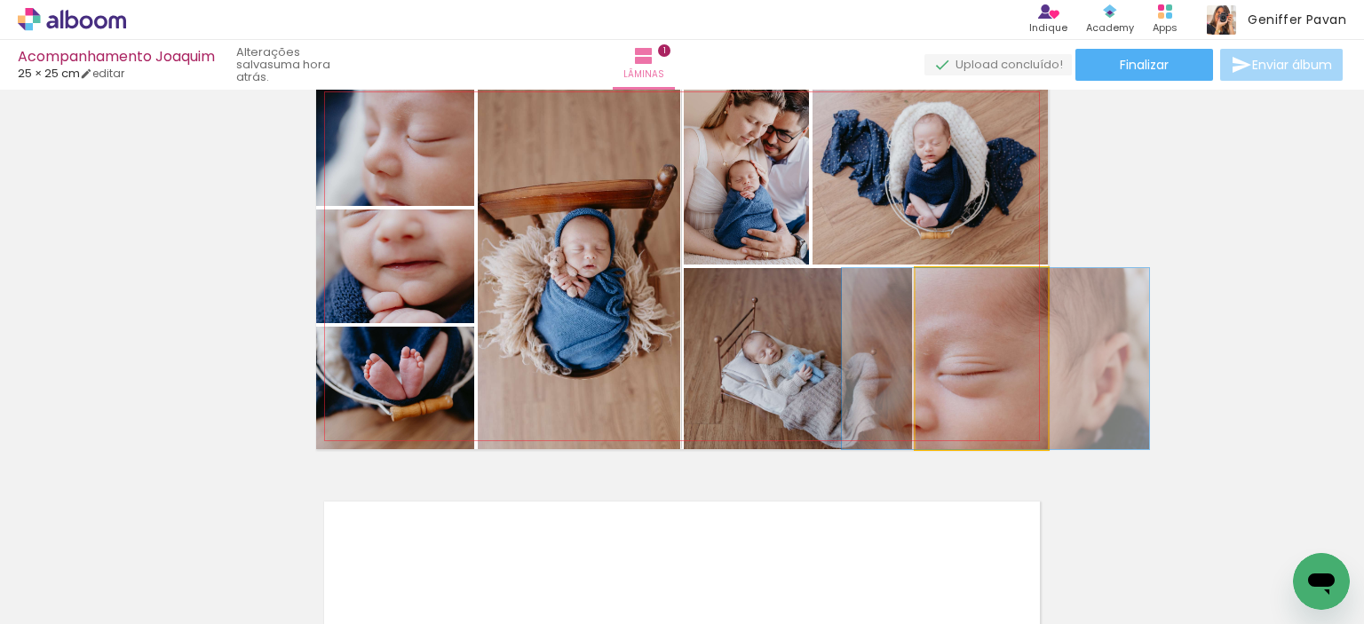
drag, startPoint x: 958, startPoint y: 373, endPoint x: 972, endPoint y: 370, distance: 14.5
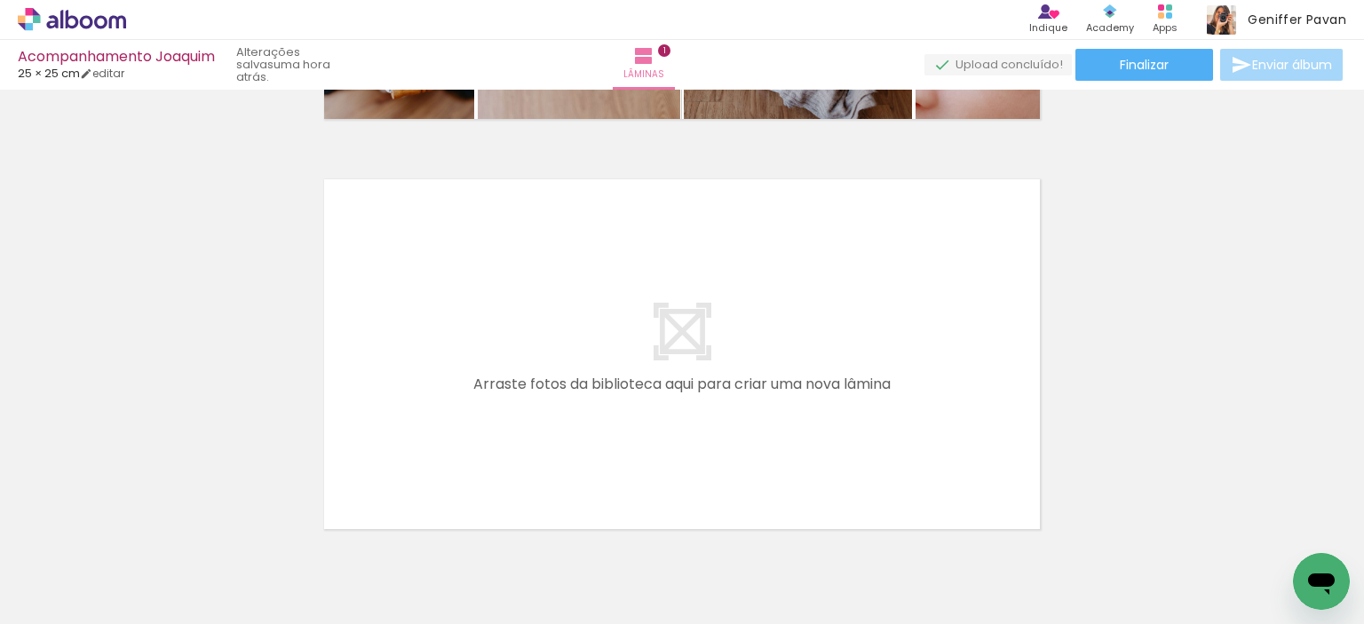
scroll to position [413, 0]
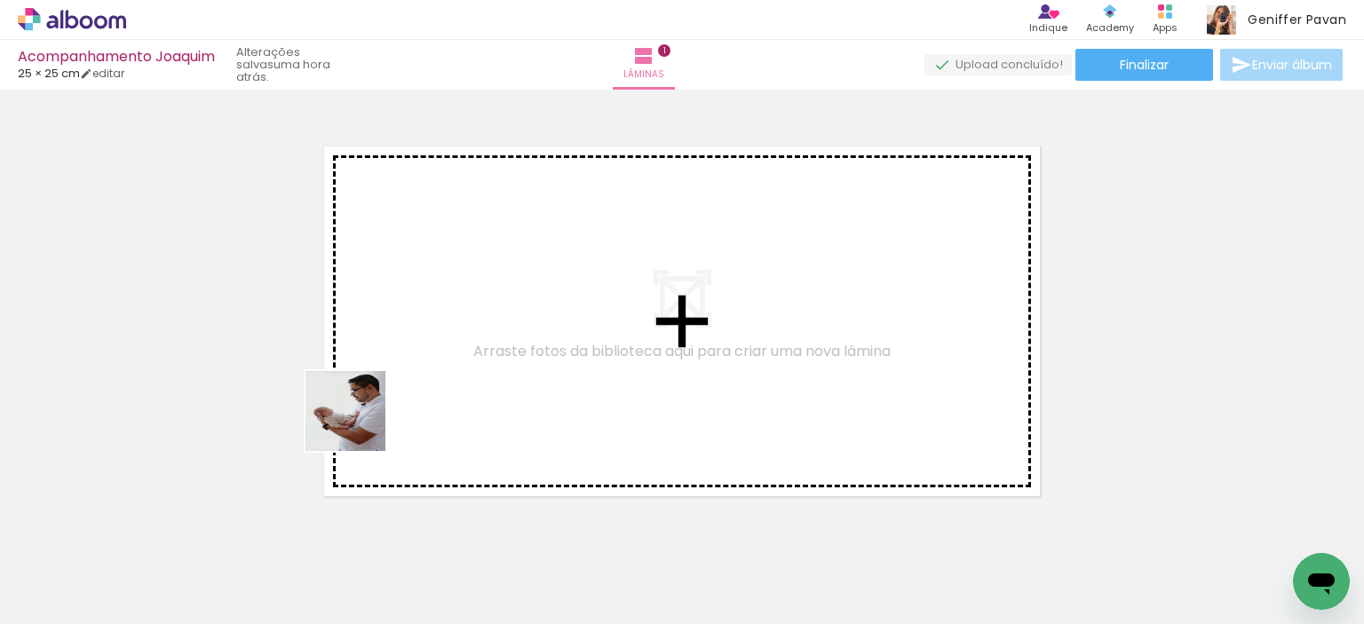
drag, startPoint x: 197, startPoint y: 553, endPoint x: 378, endPoint y: 405, distance: 234.1
click at [378, 405] on quentale-workspace at bounding box center [682, 312] width 1364 height 624
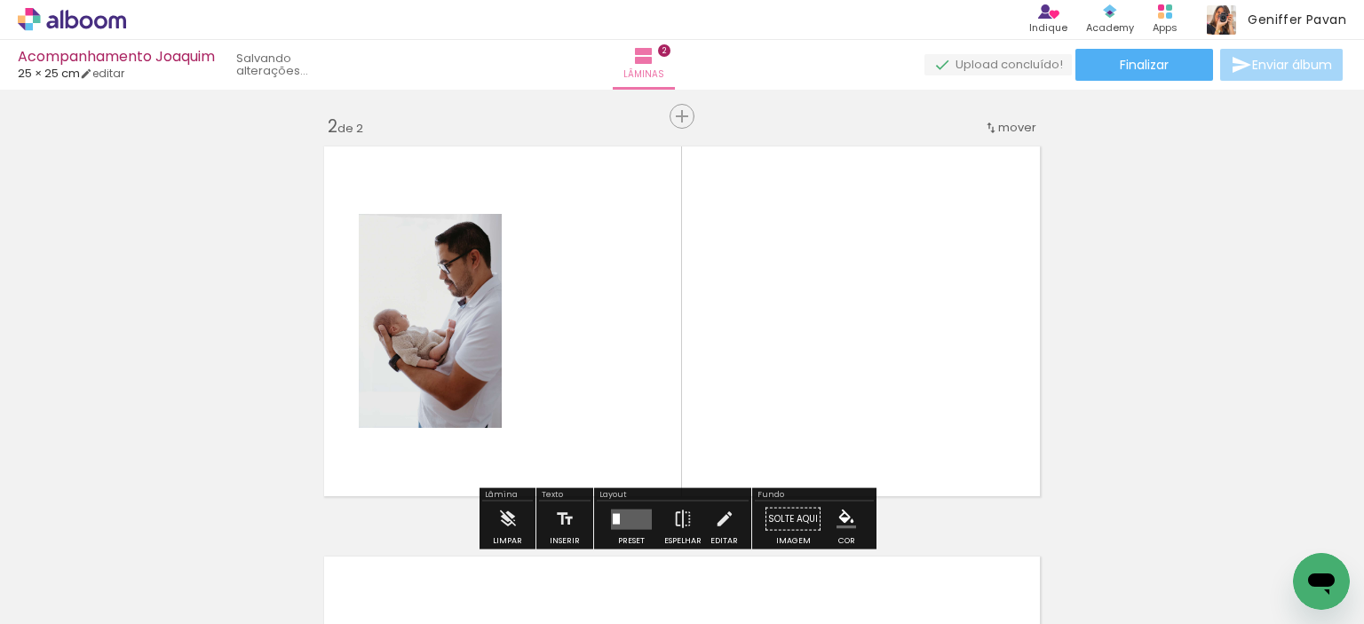
scroll to position [433, 0]
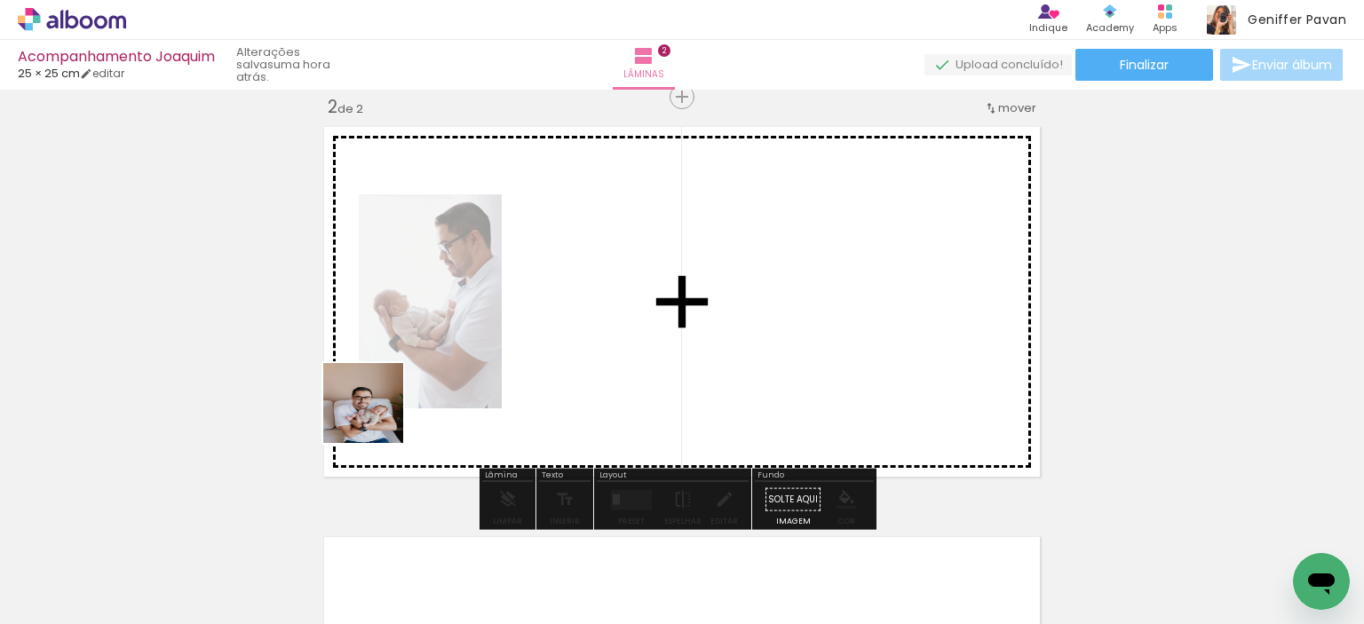
drag, startPoint x: 185, startPoint y: 599, endPoint x: 411, endPoint y: 392, distance: 307.4
click at [411, 392] on quentale-workspace at bounding box center [682, 312] width 1364 height 624
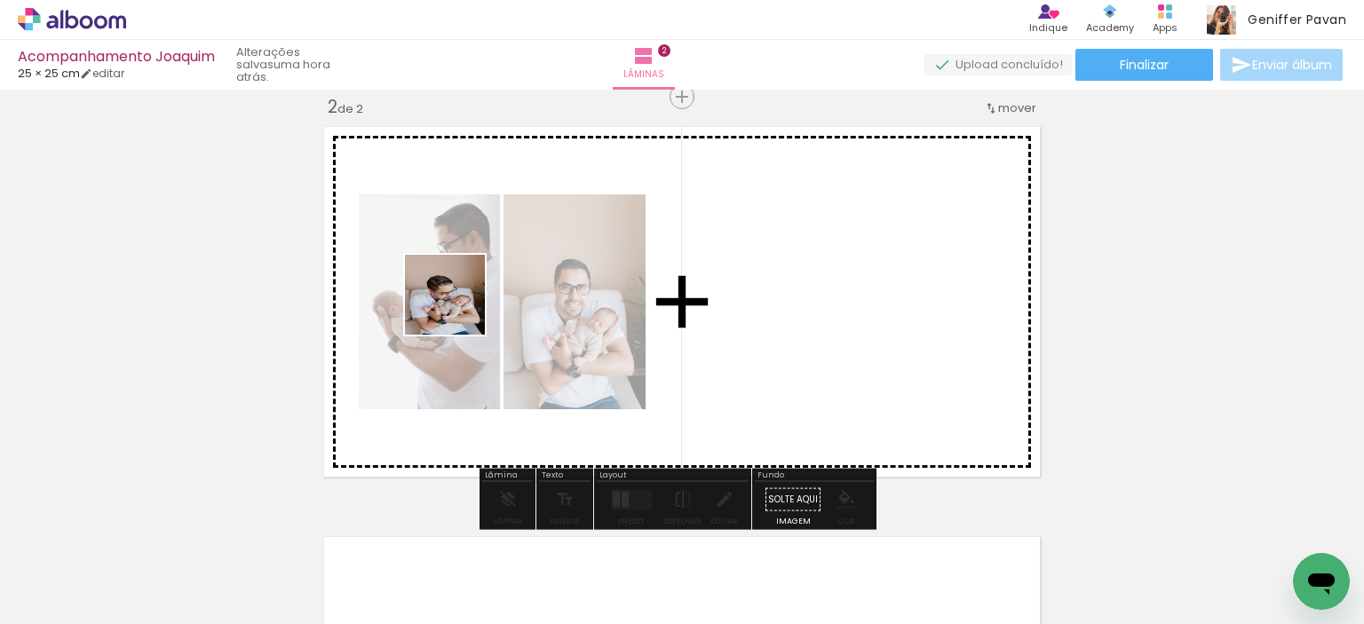
drag, startPoint x: 186, startPoint y: 578, endPoint x: 458, endPoint y: 308, distance: 383.7
click at [458, 308] on quentale-workspace at bounding box center [682, 312] width 1364 height 624
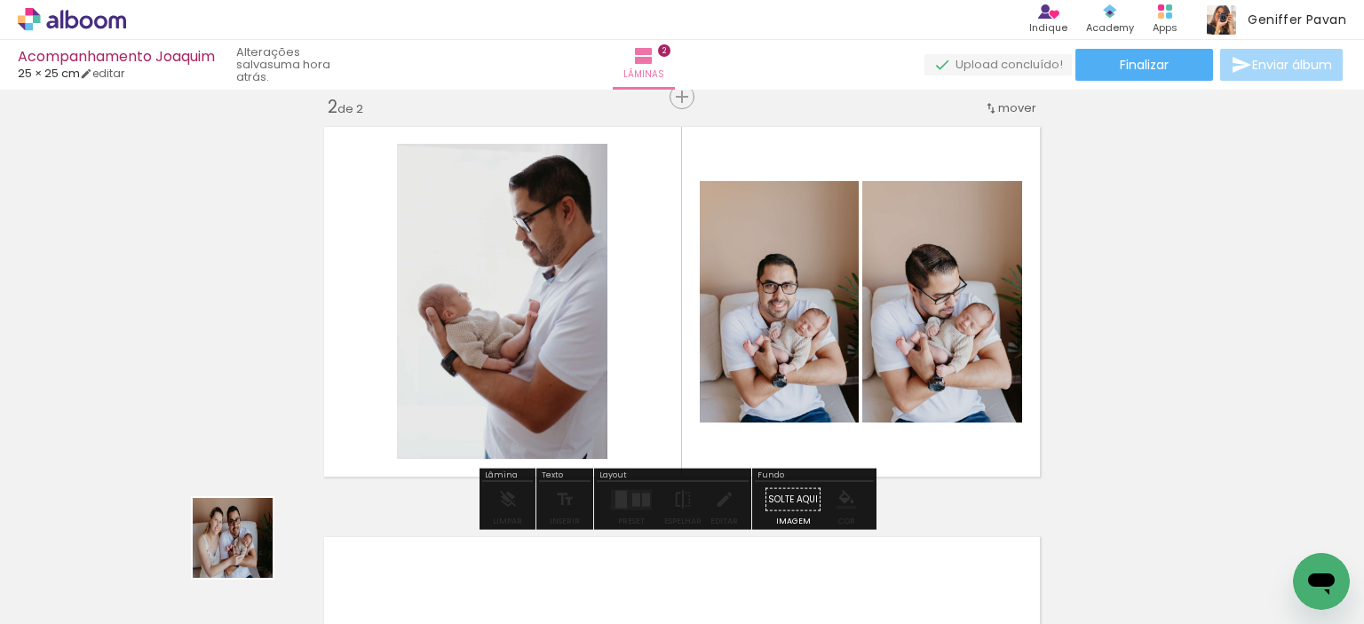
drag, startPoint x: 199, startPoint y: 586, endPoint x: 370, endPoint y: 427, distance: 233.8
click at [370, 427] on quentale-workspace at bounding box center [682, 312] width 1364 height 624
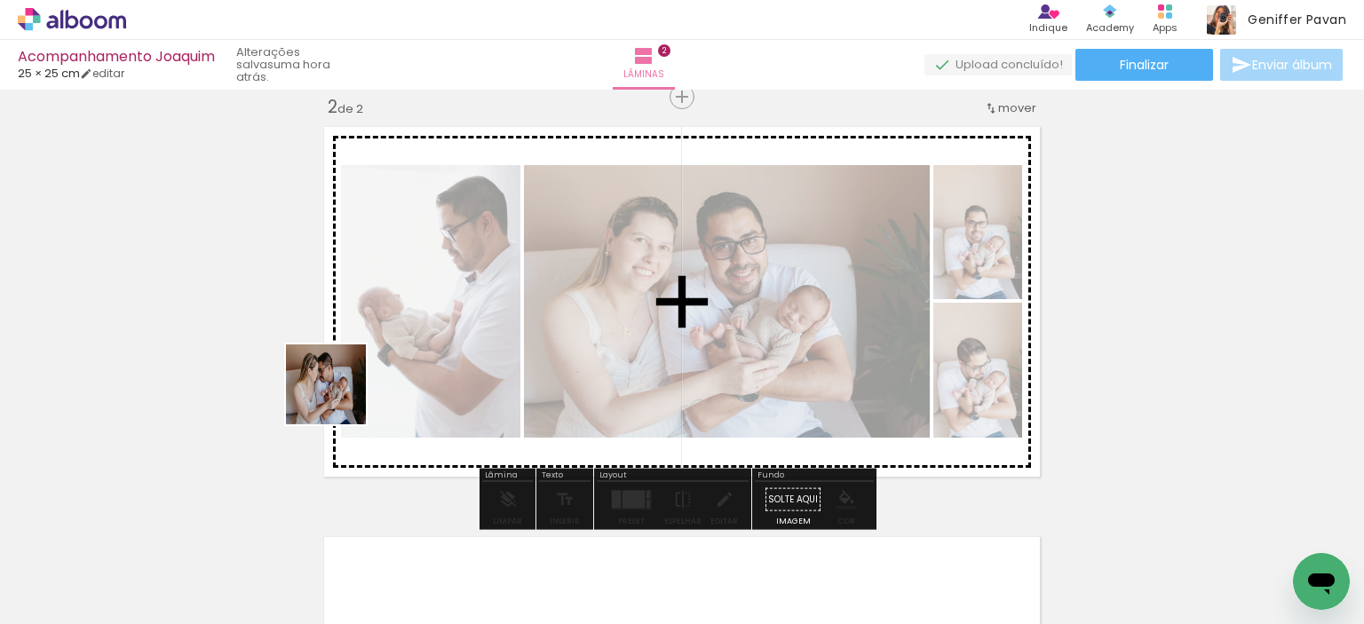
drag, startPoint x: 191, startPoint y: 573, endPoint x: 365, endPoint y: 384, distance: 257.1
click at [365, 384] on quentale-workspace at bounding box center [682, 312] width 1364 height 624
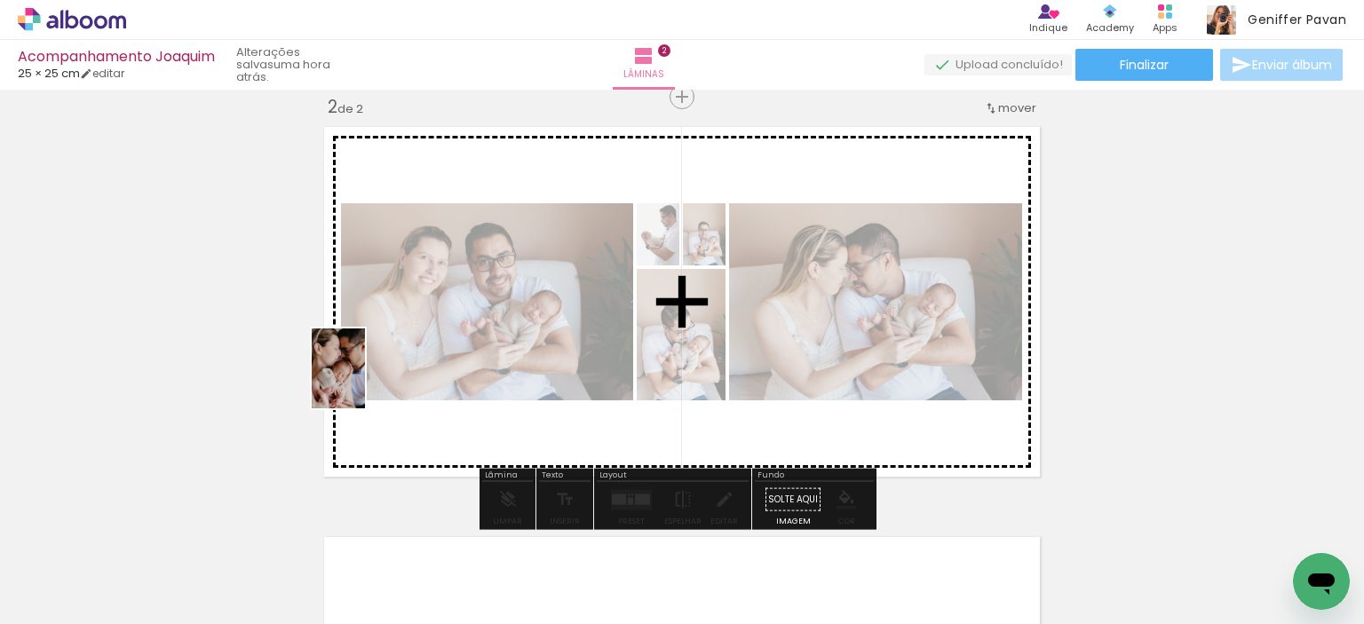
drag, startPoint x: 187, startPoint y: 574, endPoint x: 365, endPoint y: 382, distance: 262.0
click at [365, 382] on quentale-workspace at bounding box center [682, 312] width 1364 height 624
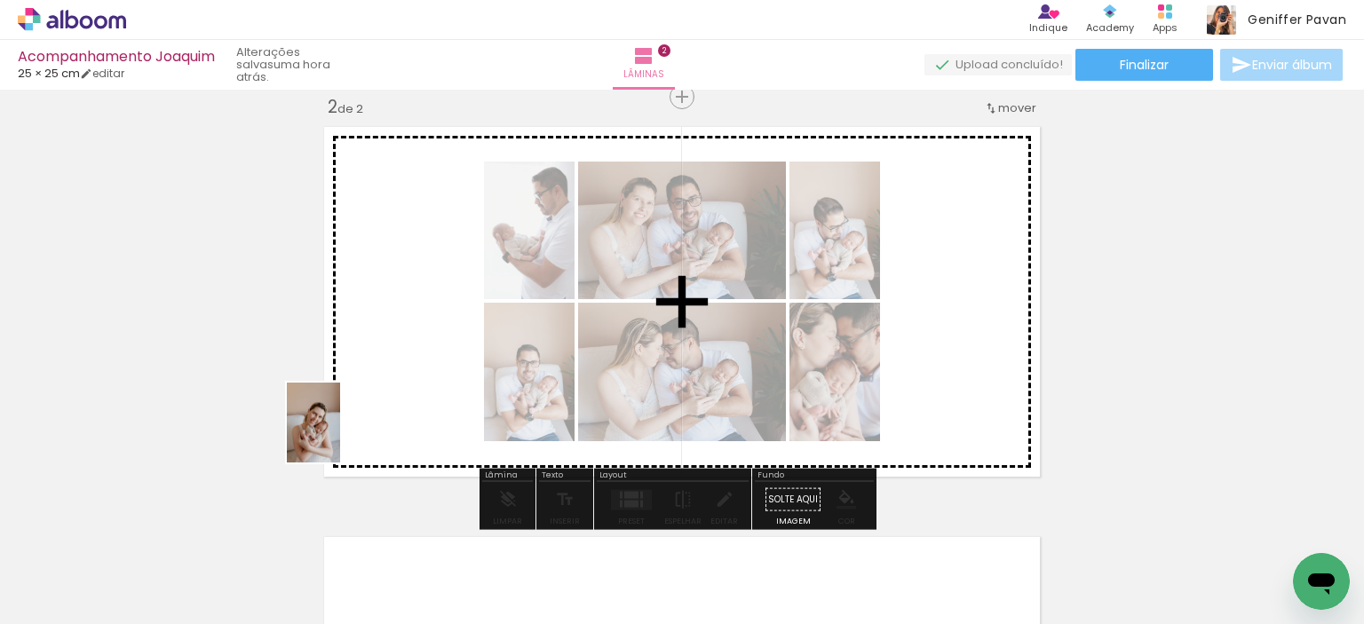
drag, startPoint x: 182, startPoint y: 585, endPoint x: 340, endPoint y: 436, distance: 217.4
click at [340, 436] on quentale-workspace at bounding box center [682, 312] width 1364 height 624
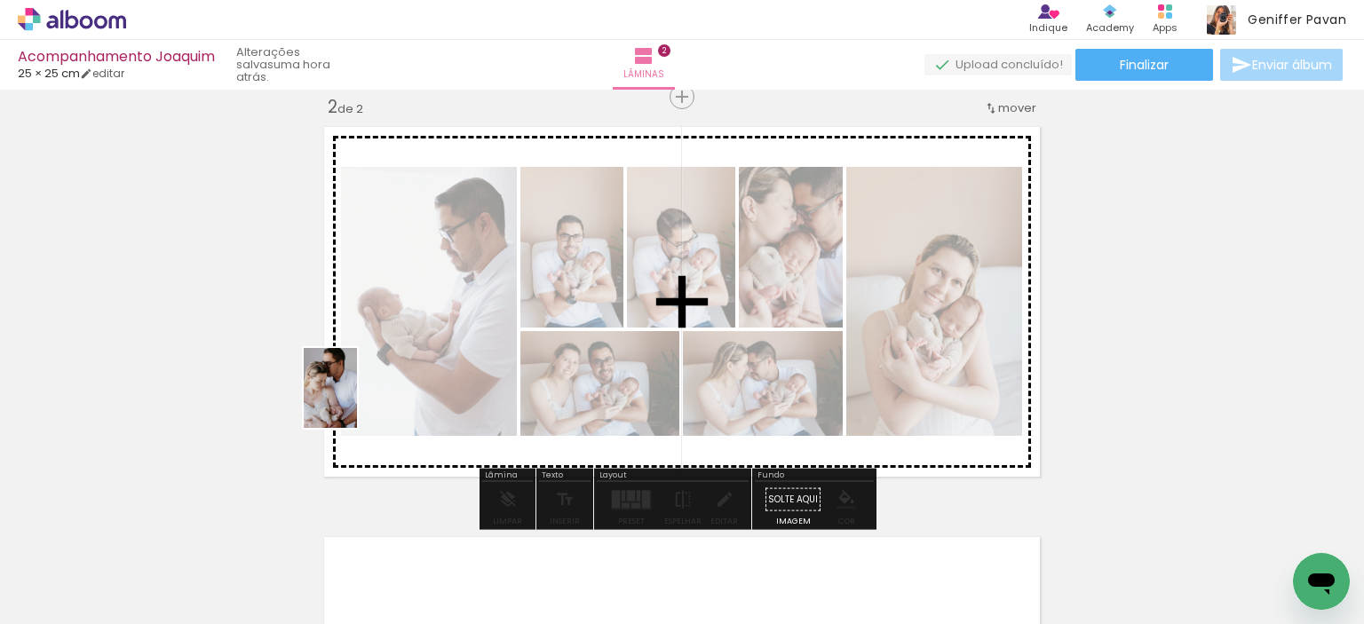
drag, startPoint x: 190, startPoint y: 568, endPoint x: 357, endPoint y: 401, distance: 236.1
click at [357, 401] on quentale-workspace at bounding box center [682, 312] width 1364 height 624
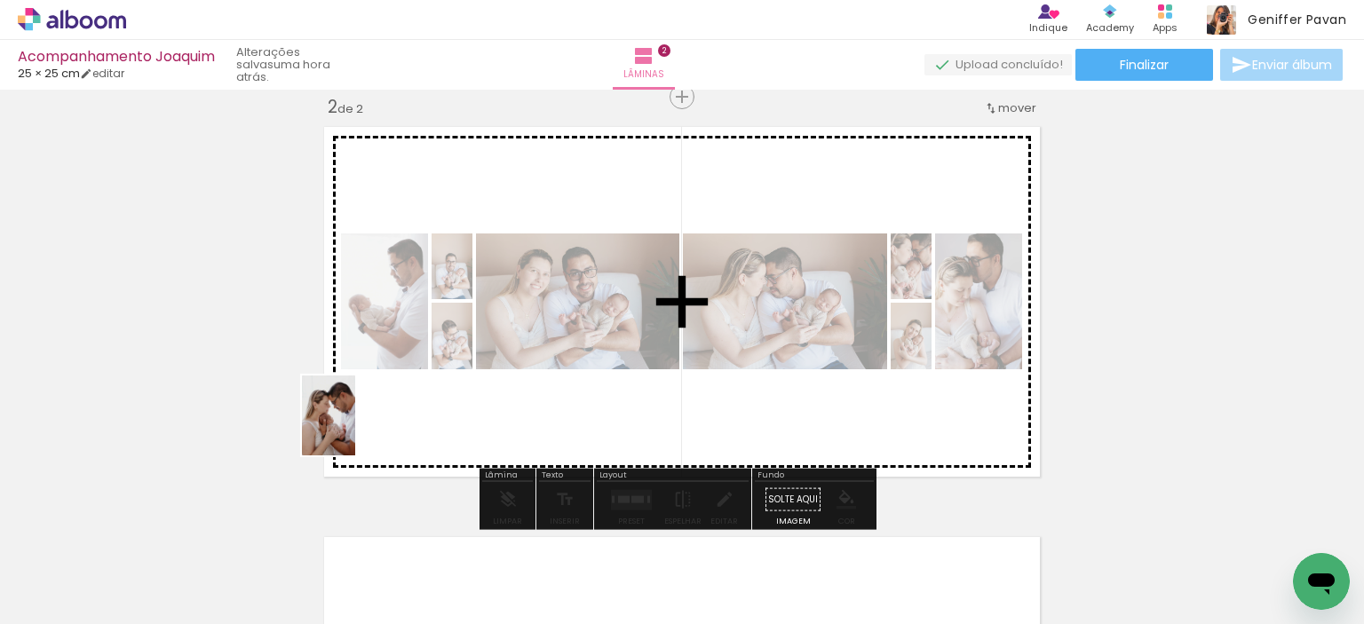
drag, startPoint x: 186, startPoint y: 579, endPoint x: 355, endPoint y: 429, distance: 226.5
click at [355, 429] on quentale-workspace at bounding box center [682, 312] width 1364 height 624
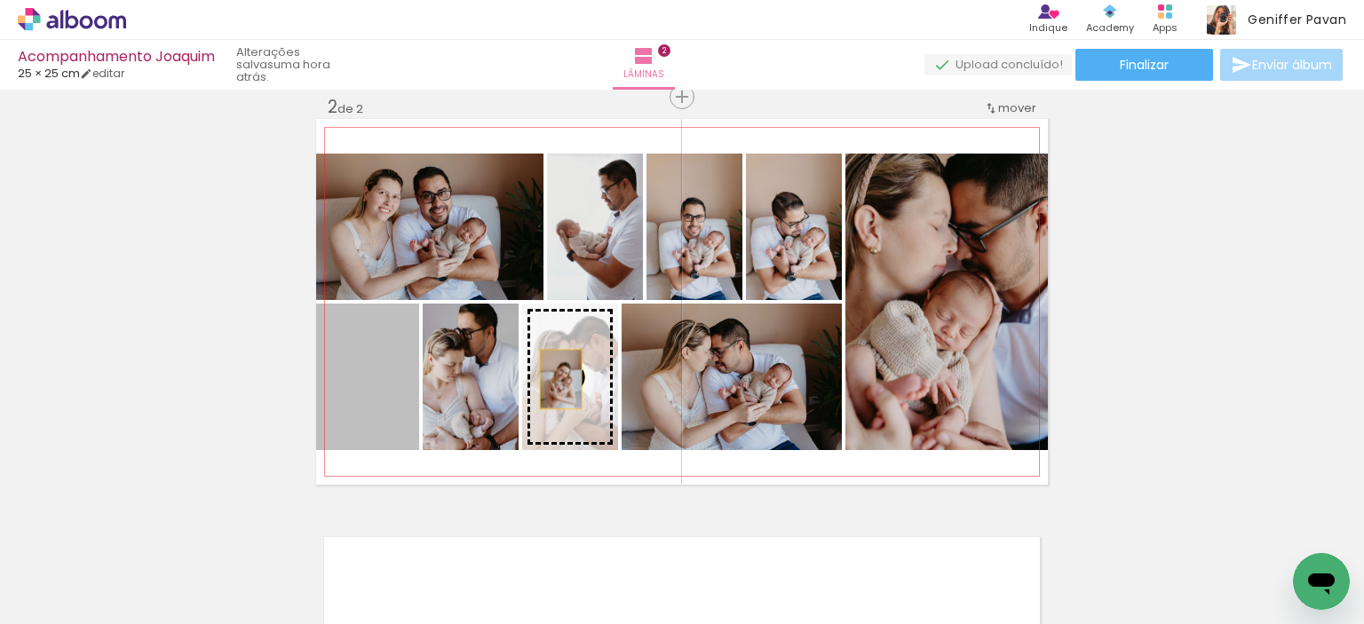
drag, startPoint x: 370, startPoint y: 403, endPoint x: 554, endPoint y: 379, distance: 185.4
click at [0, 0] on slot at bounding box center [0, 0] width 0 height 0
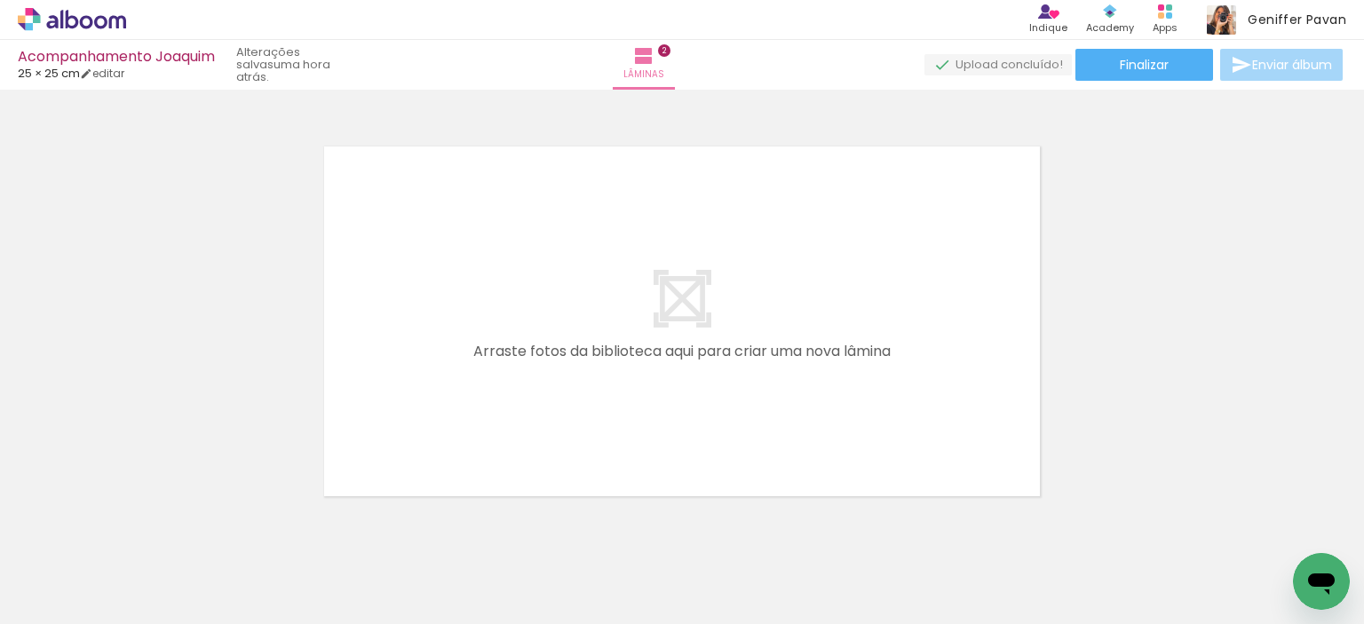
scroll to position [859, 0]
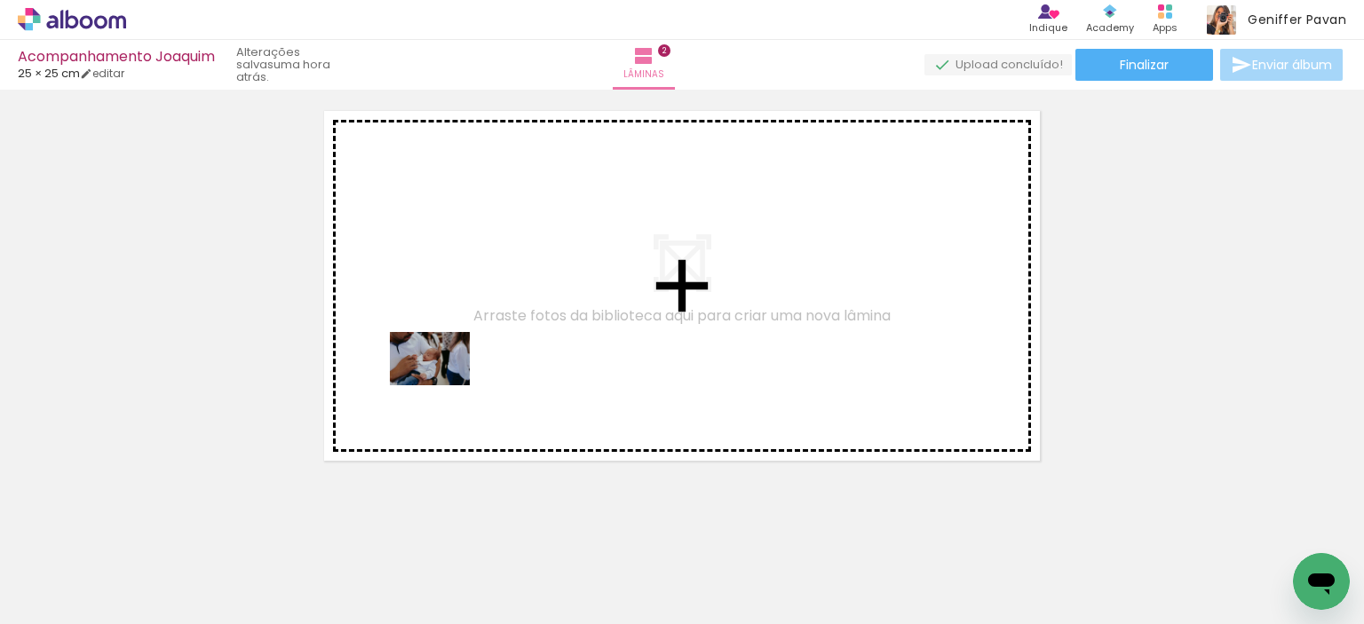
drag, startPoint x: 178, startPoint y: 558, endPoint x: 444, endPoint y: 385, distance: 317.3
click at [444, 385] on quentale-workspace at bounding box center [682, 312] width 1364 height 624
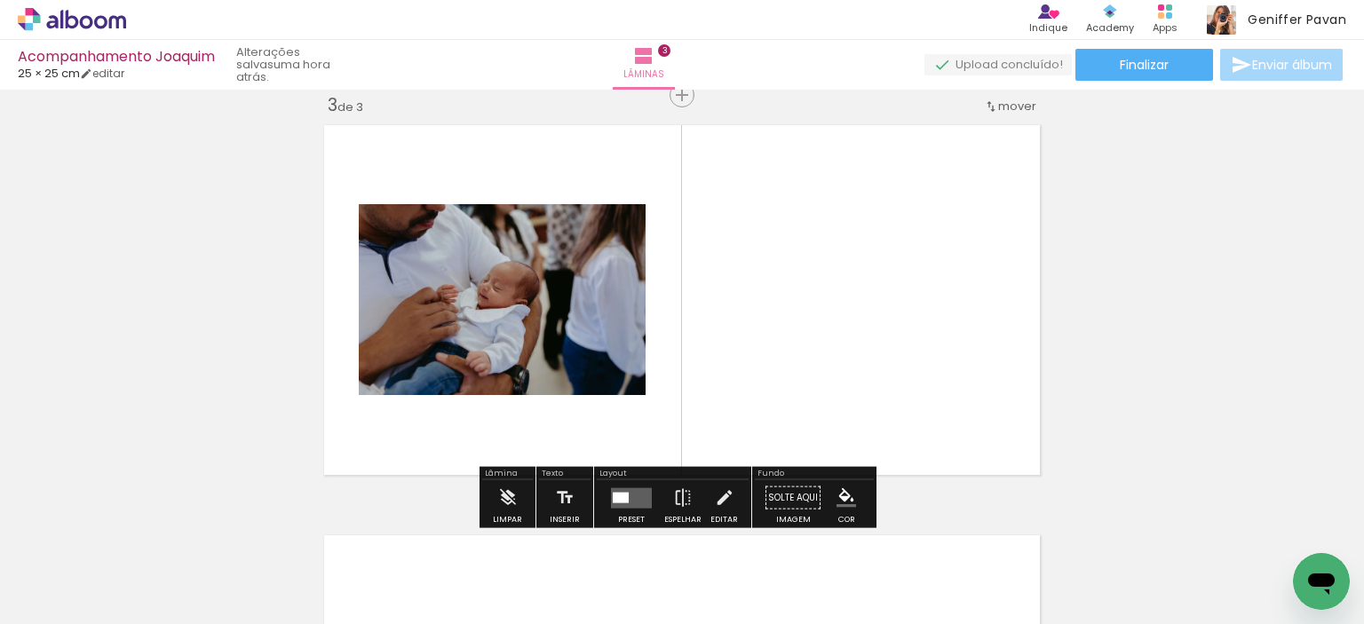
scroll to position [843, 0]
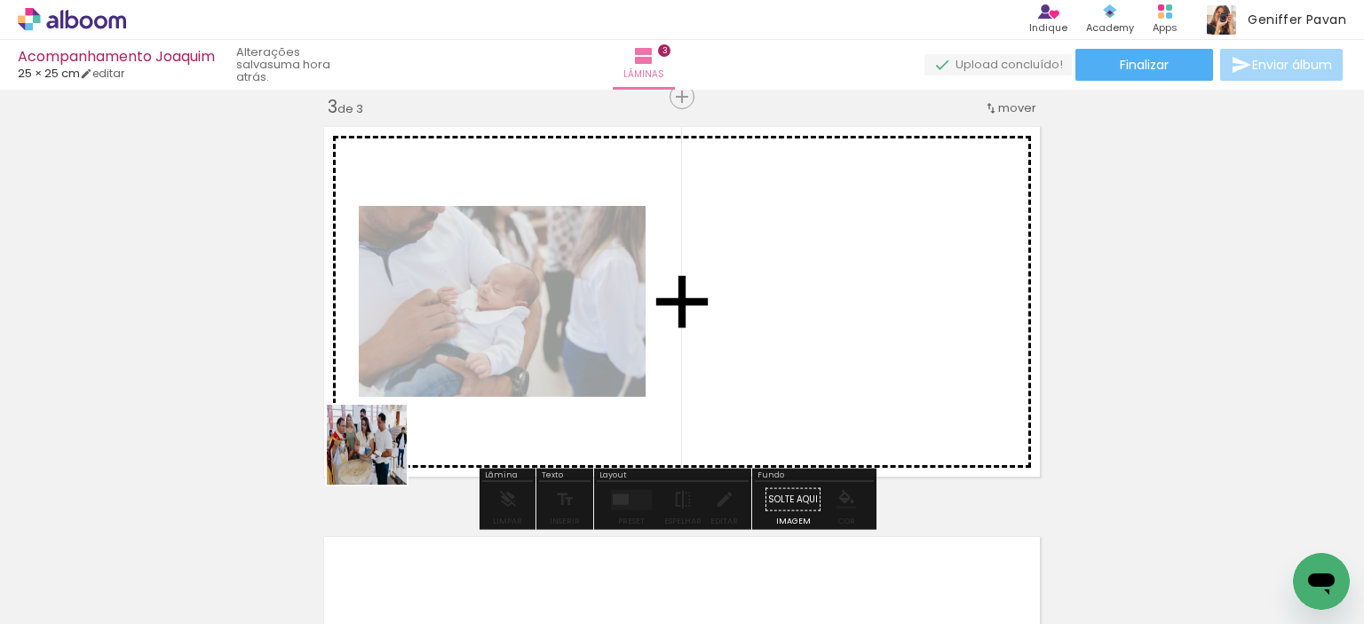
drag, startPoint x: 191, startPoint y: 577, endPoint x: 442, endPoint y: 417, distance: 297.9
click at [442, 417] on quentale-workspace at bounding box center [682, 312] width 1364 height 624
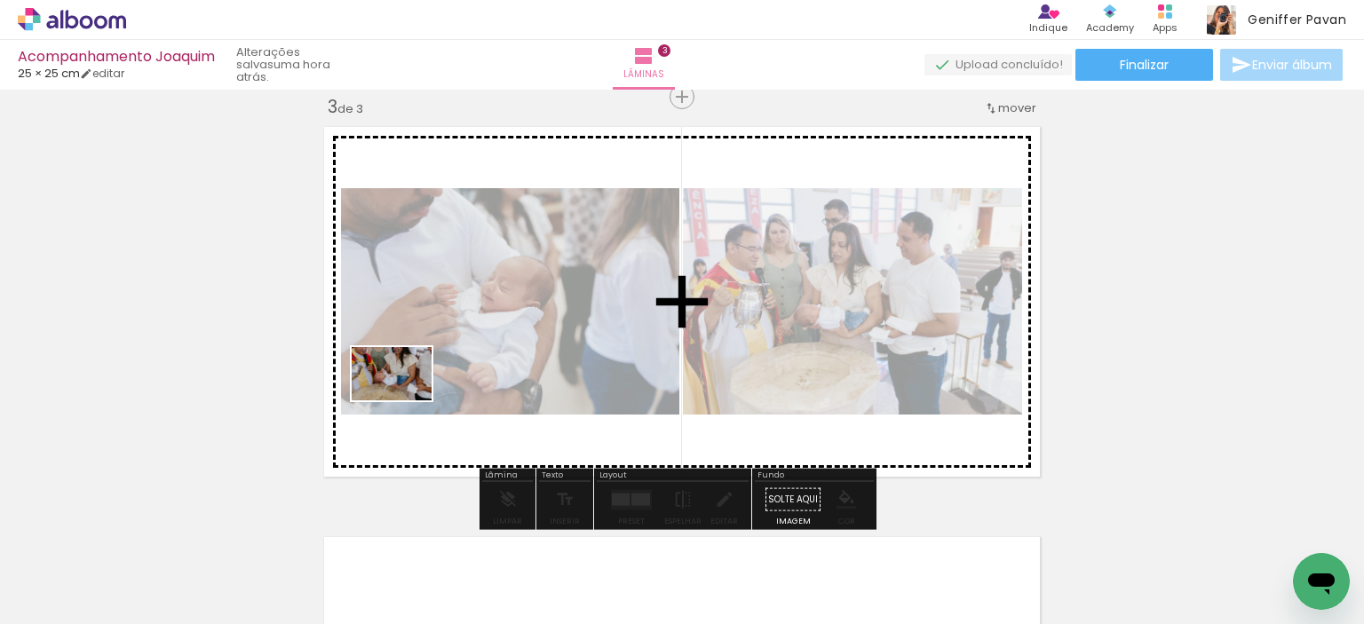
drag, startPoint x: 192, startPoint y: 571, endPoint x: 405, endPoint y: 401, distance: 273.0
click at [405, 401] on quentale-workspace at bounding box center [682, 312] width 1364 height 624
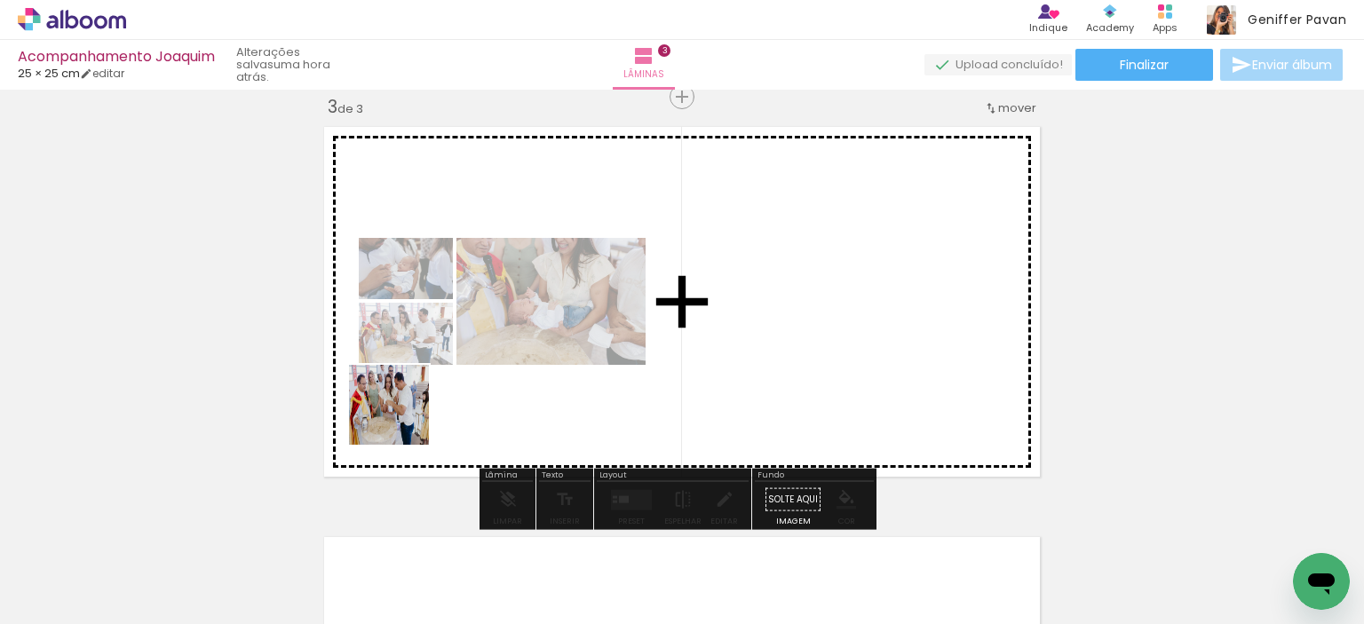
drag, startPoint x: 187, startPoint y: 563, endPoint x: 425, endPoint y: 405, distance: 285.7
click at [425, 405] on quentale-workspace at bounding box center [682, 312] width 1364 height 624
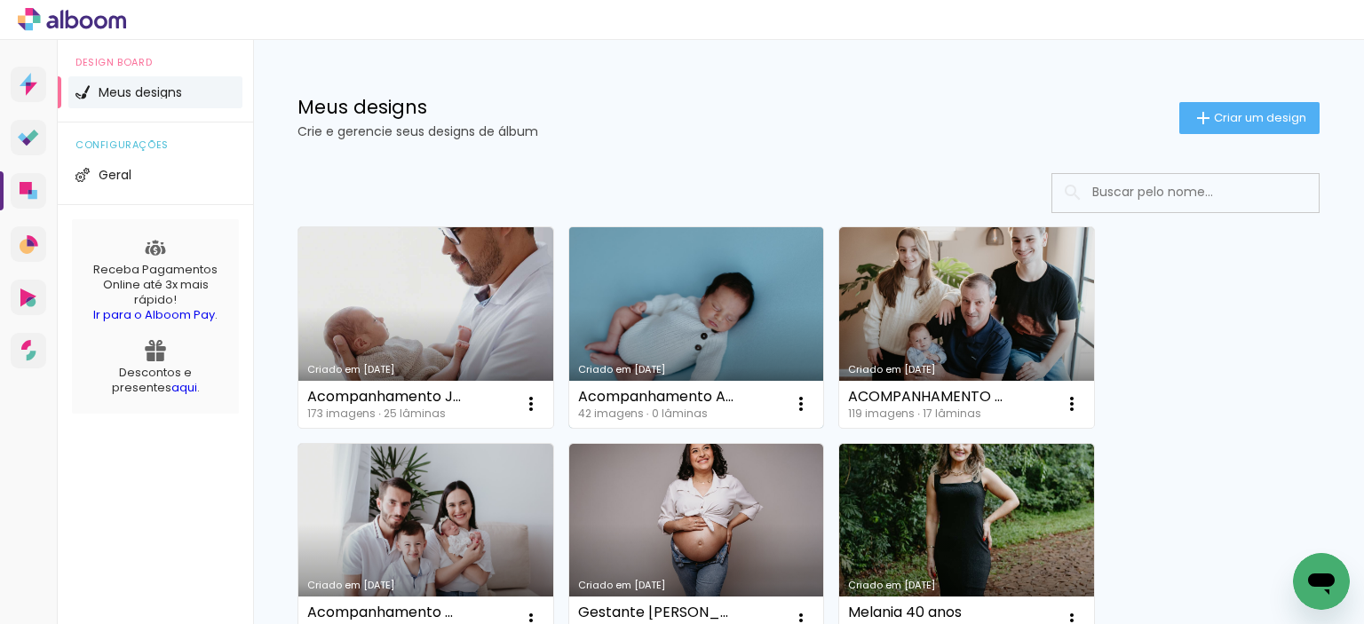
click at [668, 246] on link "Criado em [DATE]" at bounding box center [696, 327] width 255 height 201
